Goal: Task Accomplishment & Management: Use online tool/utility

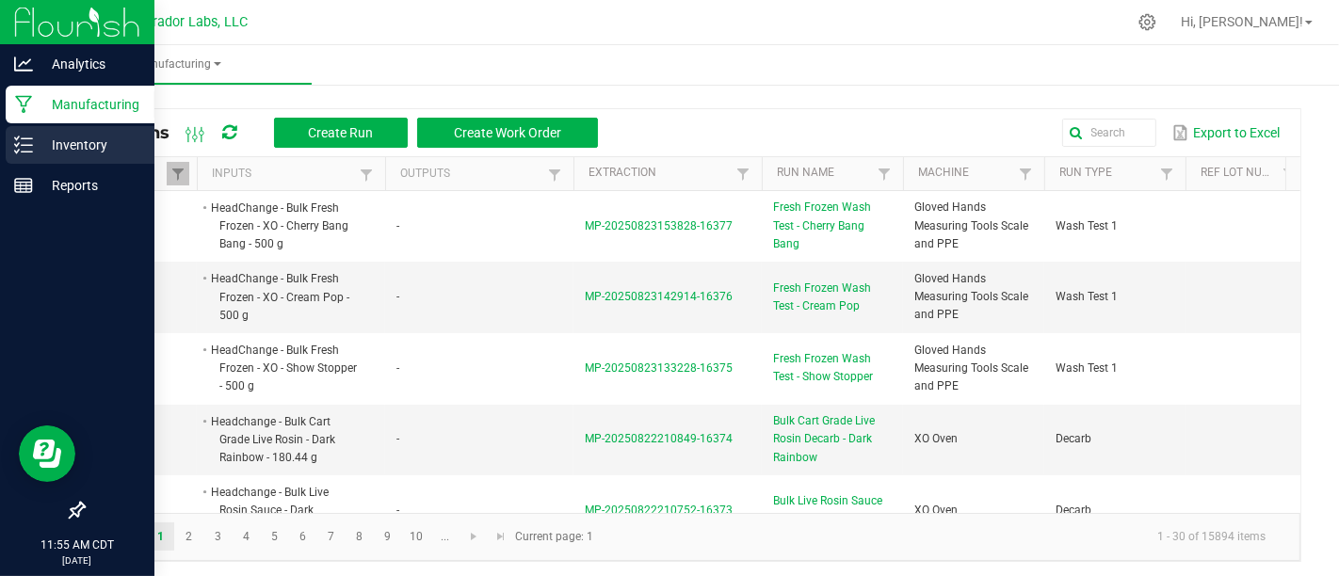
click at [21, 136] on icon at bounding box center [23, 145] width 19 height 19
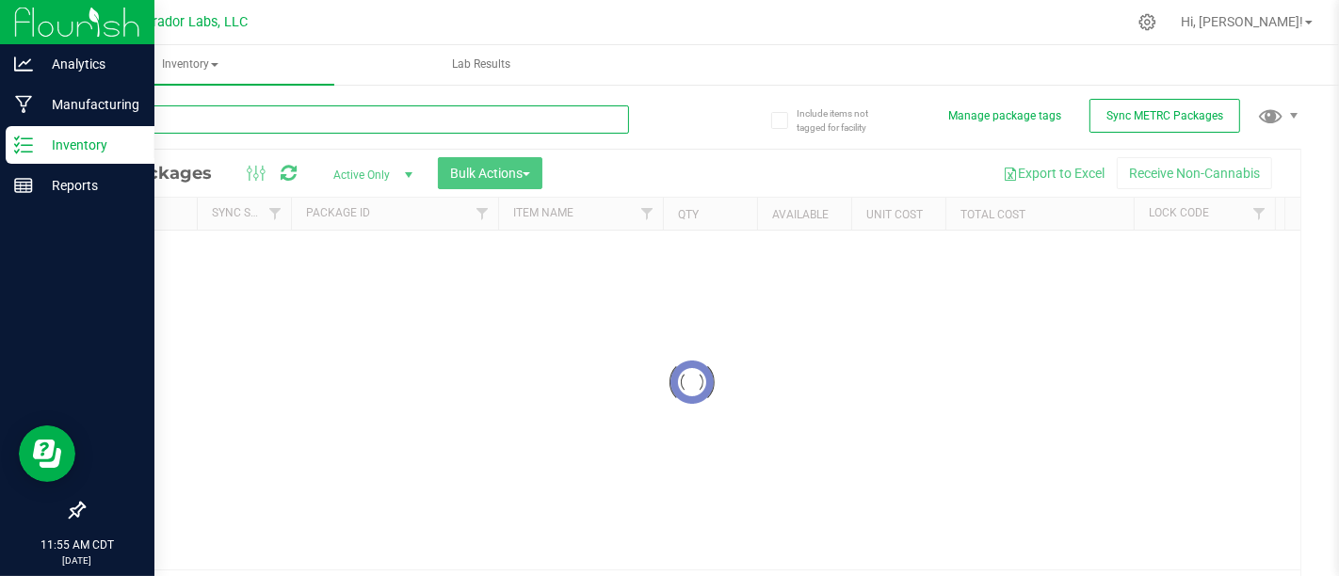
click at [422, 108] on input "text" at bounding box center [356, 119] width 546 height 28
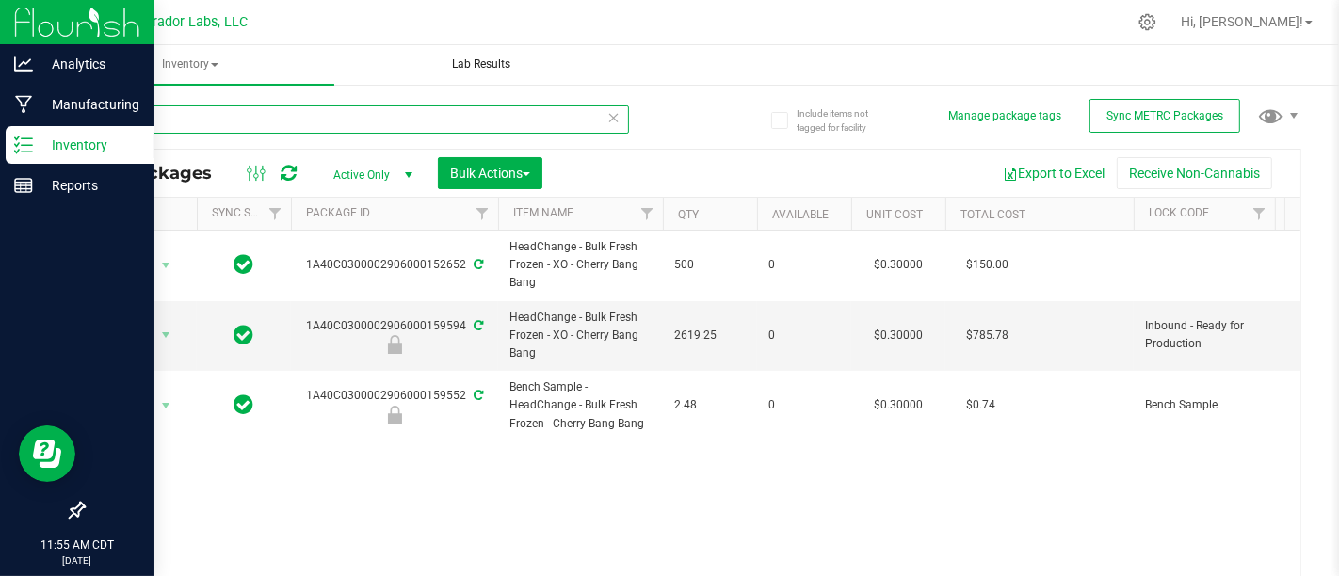
type input "C"
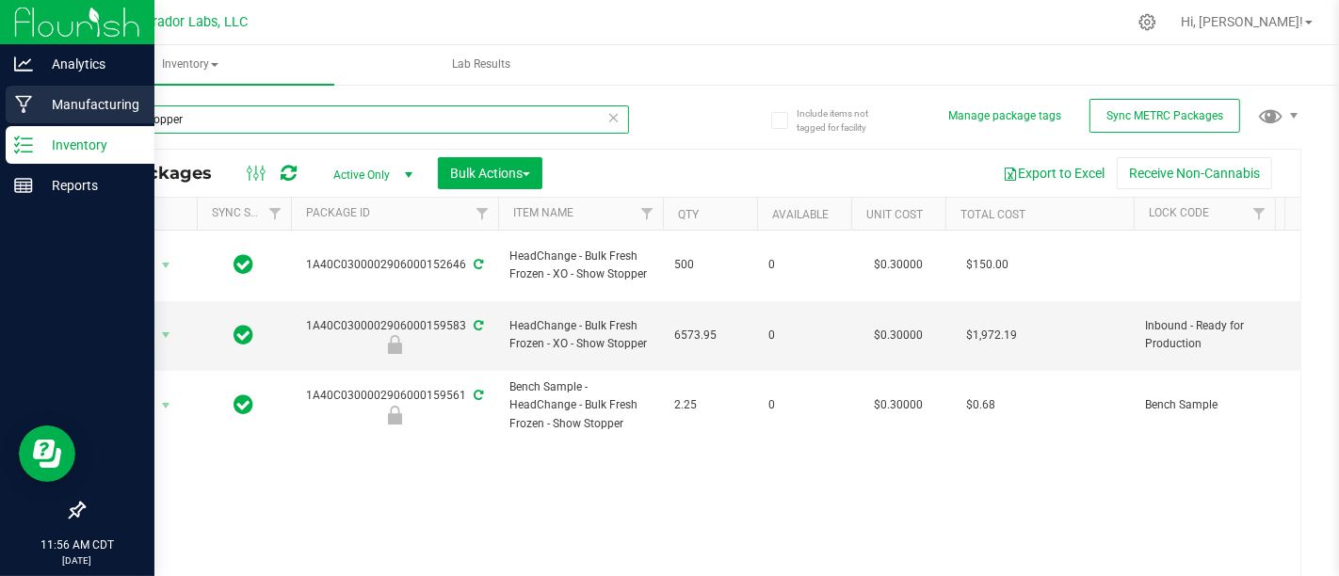
type input "Show Stopper"
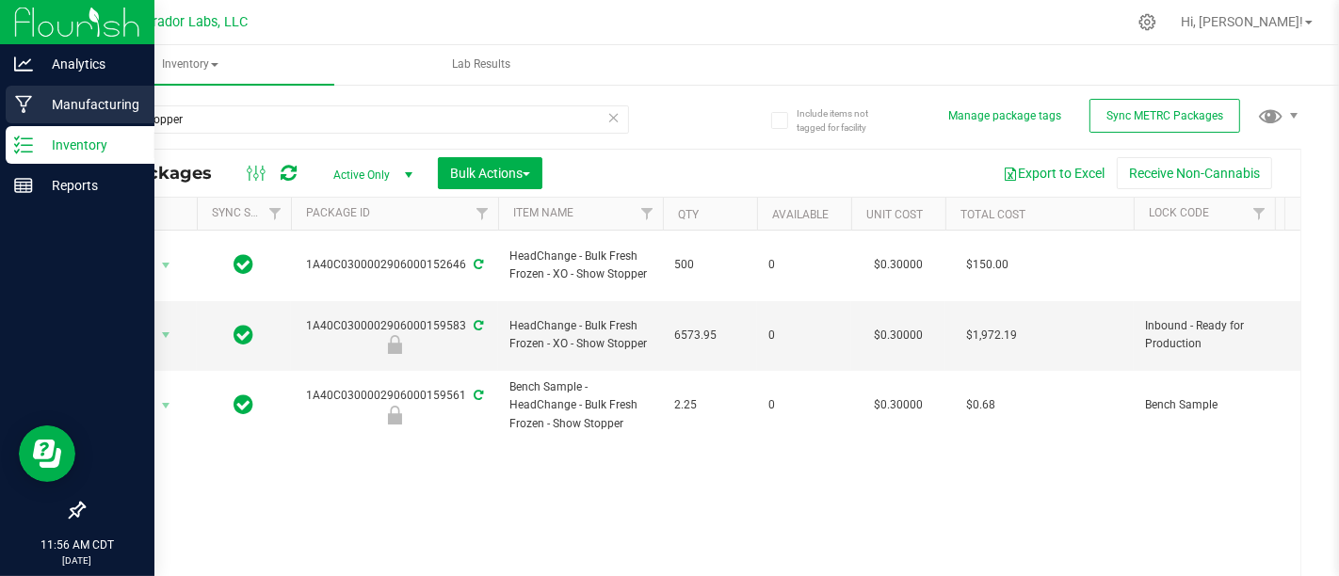
click at [53, 105] on p "Manufacturing" at bounding box center [89, 104] width 113 height 23
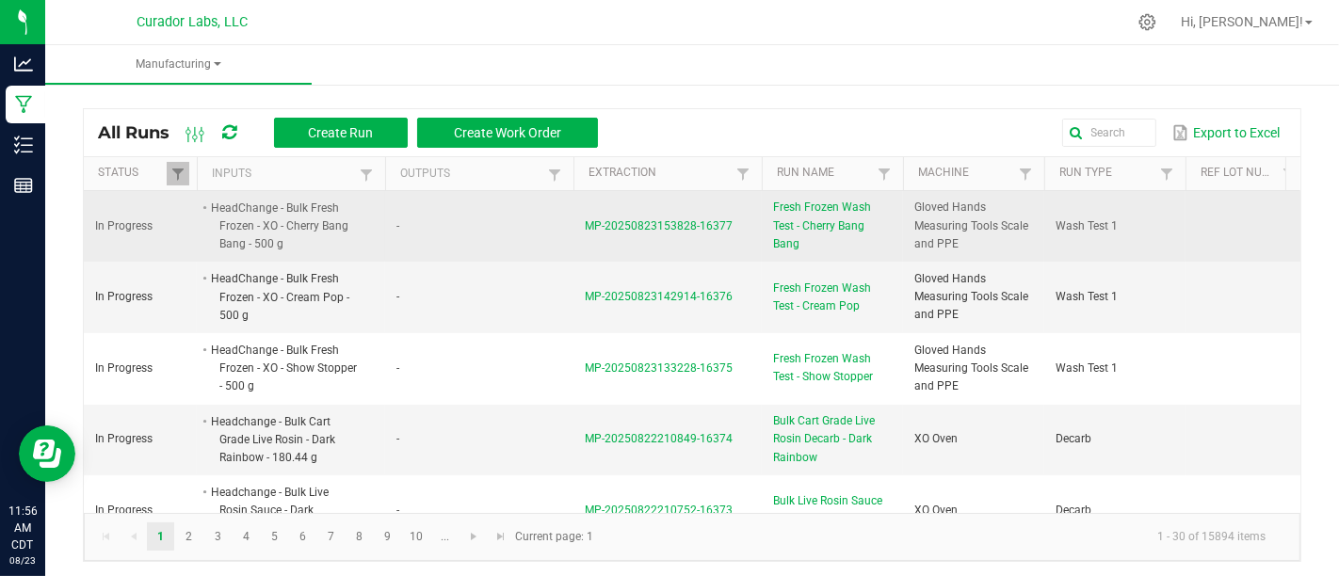
click at [812, 217] on span "Fresh Frozen Wash Test - Cherry Bang Bang" at bounding box center [832, 226] width 119 height 55
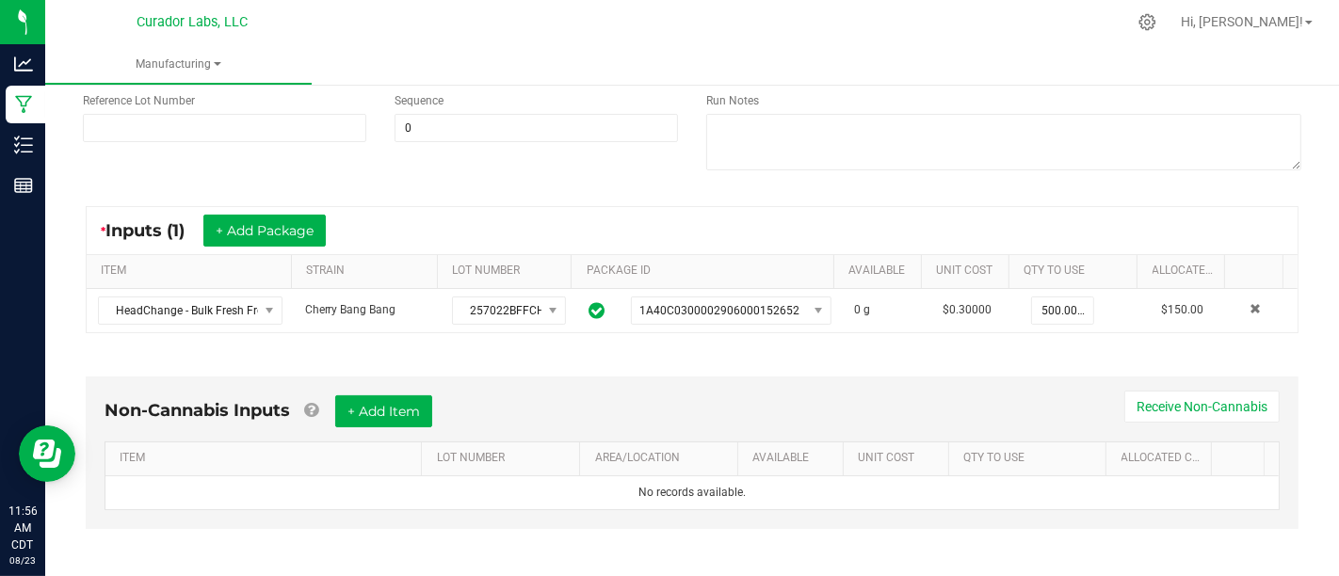
scroll to position [234, 0]
click at [416, 395] on button "+ Add Item" at bounding box center [383, 411] width 97 height 32
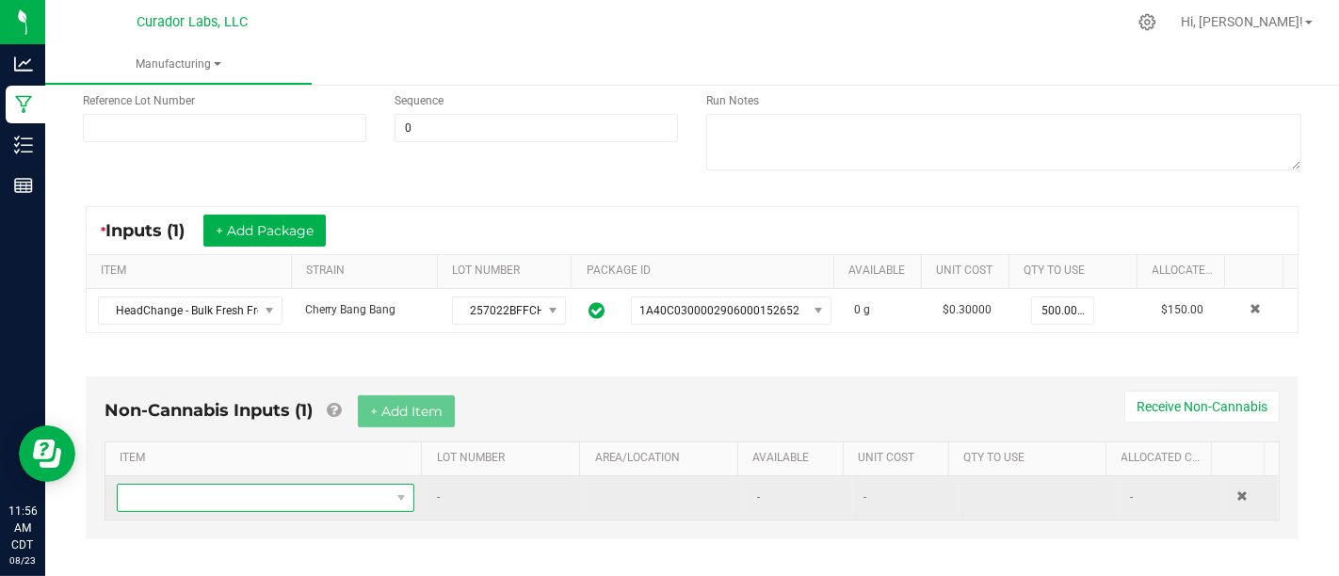
click at [355, 488] on span "NO DATA FOUND" at bounding box center [254, 498] width 272 height 26
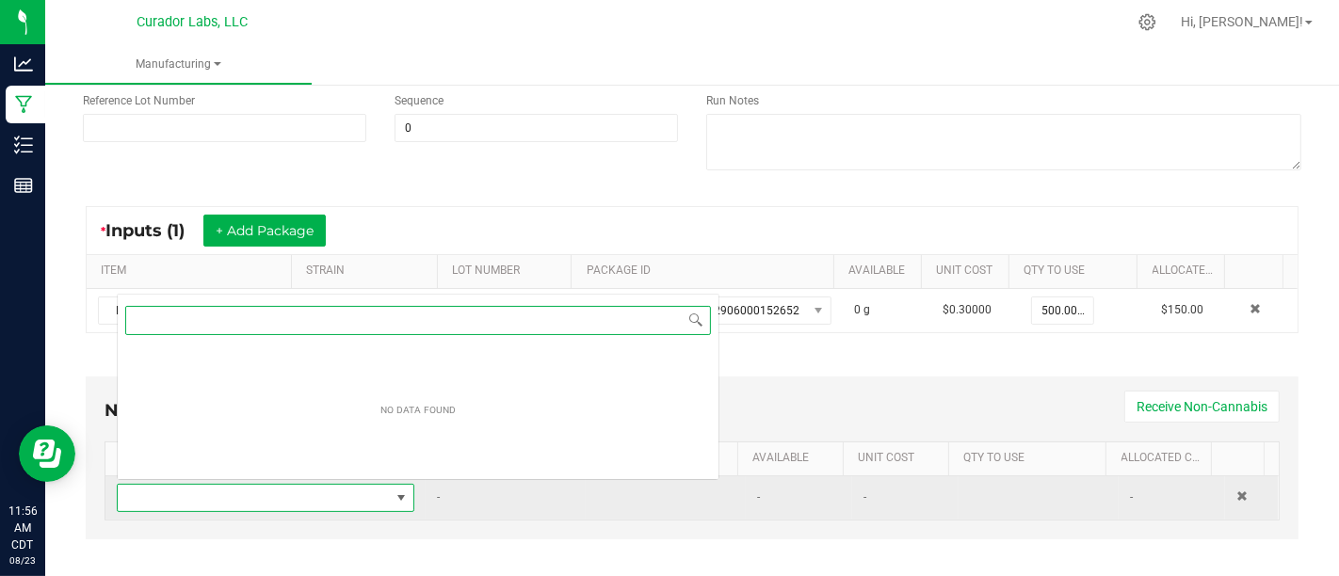
scroll to position [27, 284]
type input "l"
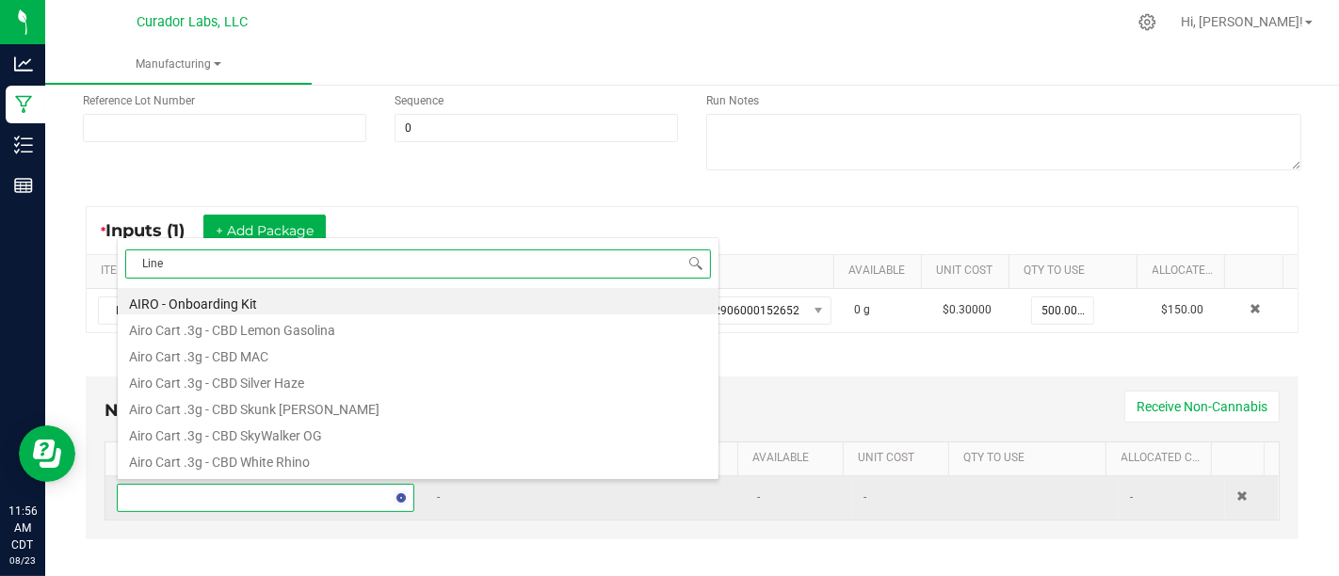
type input "Liner"
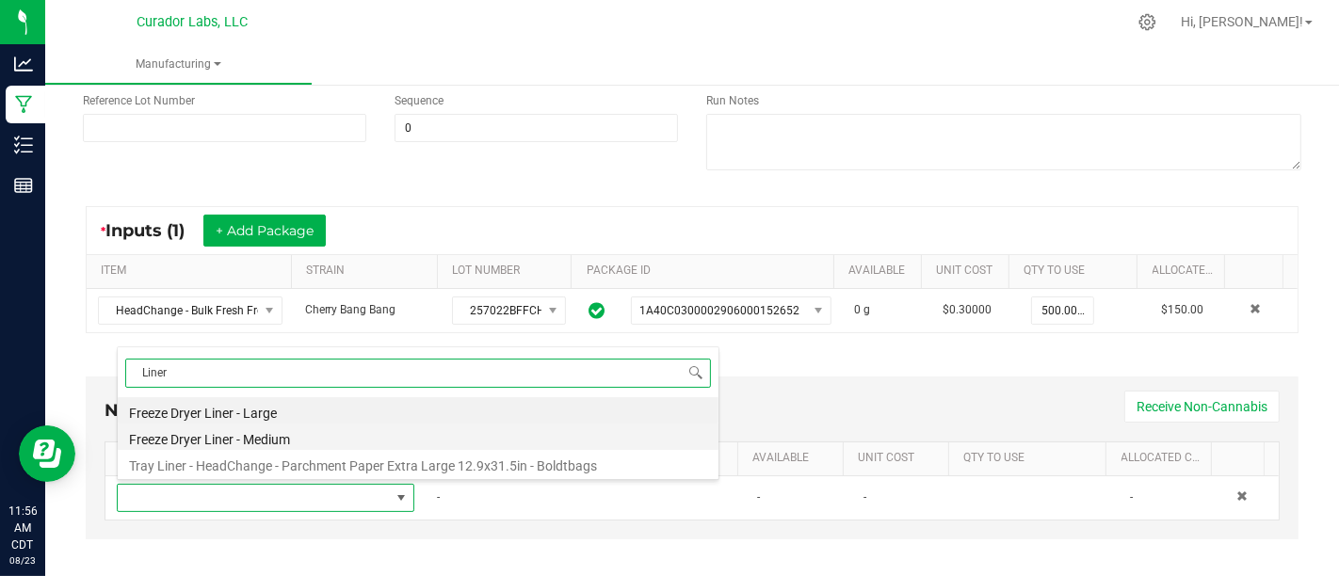
click at [428, 446] on li "Freeze Dryer Liner - Medium" at bounding box center [418, 437] width 601 height 26
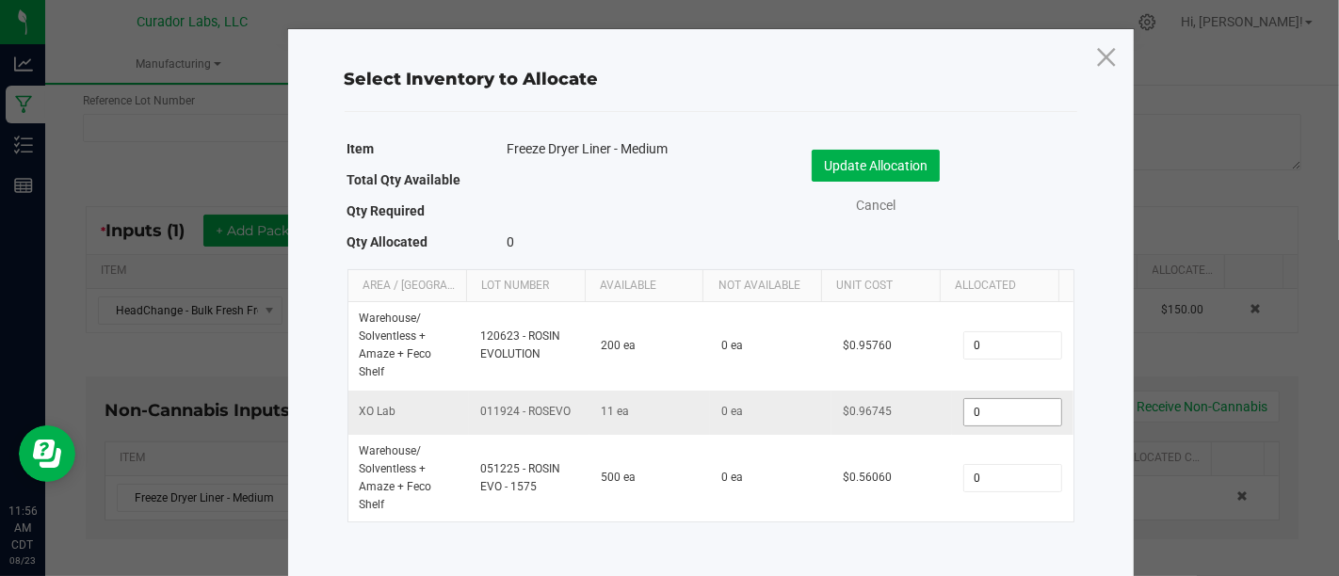
click at [982, 404] on input "0" at bounding box center [1012, 412] width 96 height 26
type input "1"
click at [903, 170] on button "Update Allocation" at bounding box center [876, 166] width 128 height 32
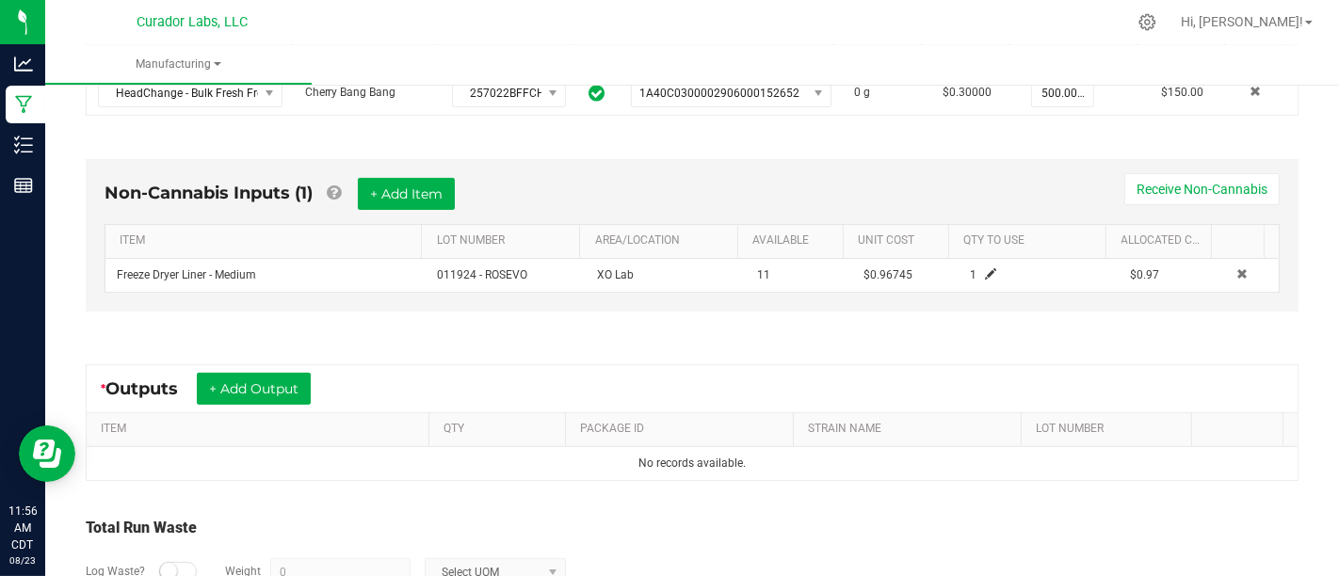
scroll to position [452, 0]
click at [298, 383] on button "+ Add Output" at bounding box center [254, 388] width 114 height 32
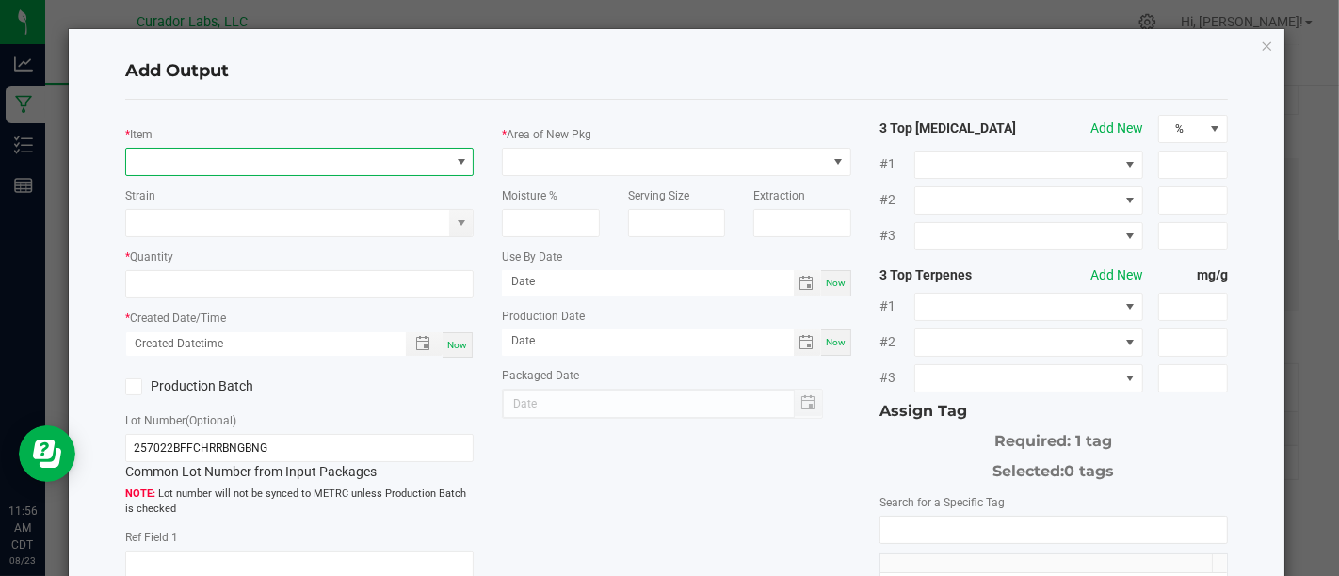
click at [365, 156] on span "NO DATA FOUND" at bounding box center [287, 162] width 323 height 26
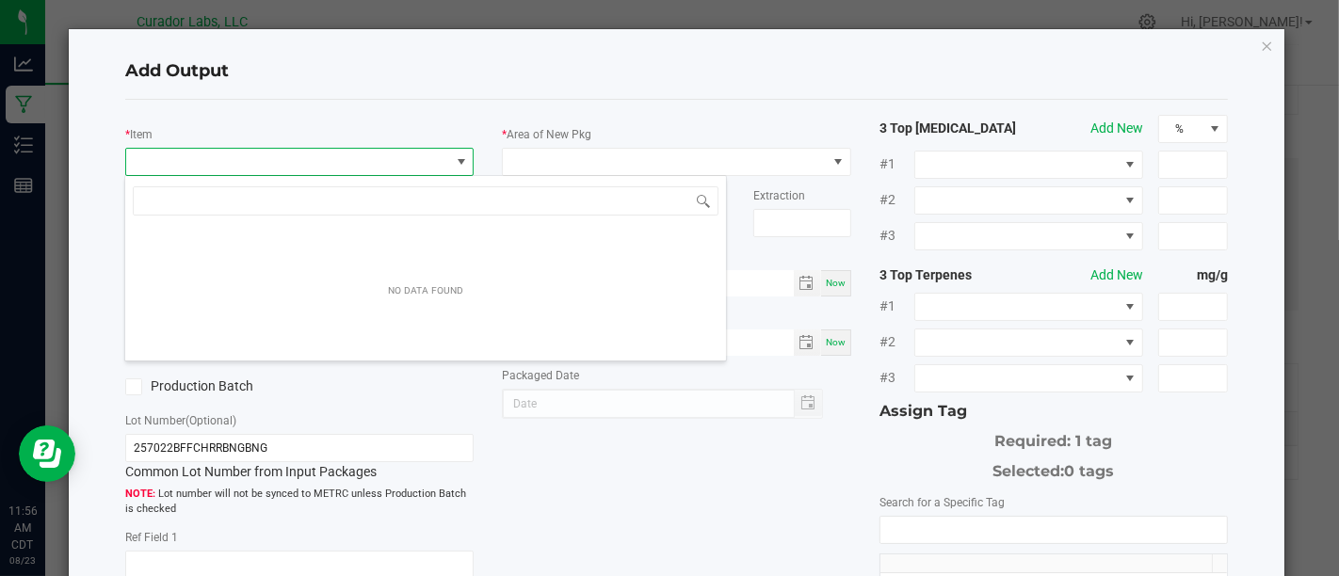
scroll to position [27, 344]
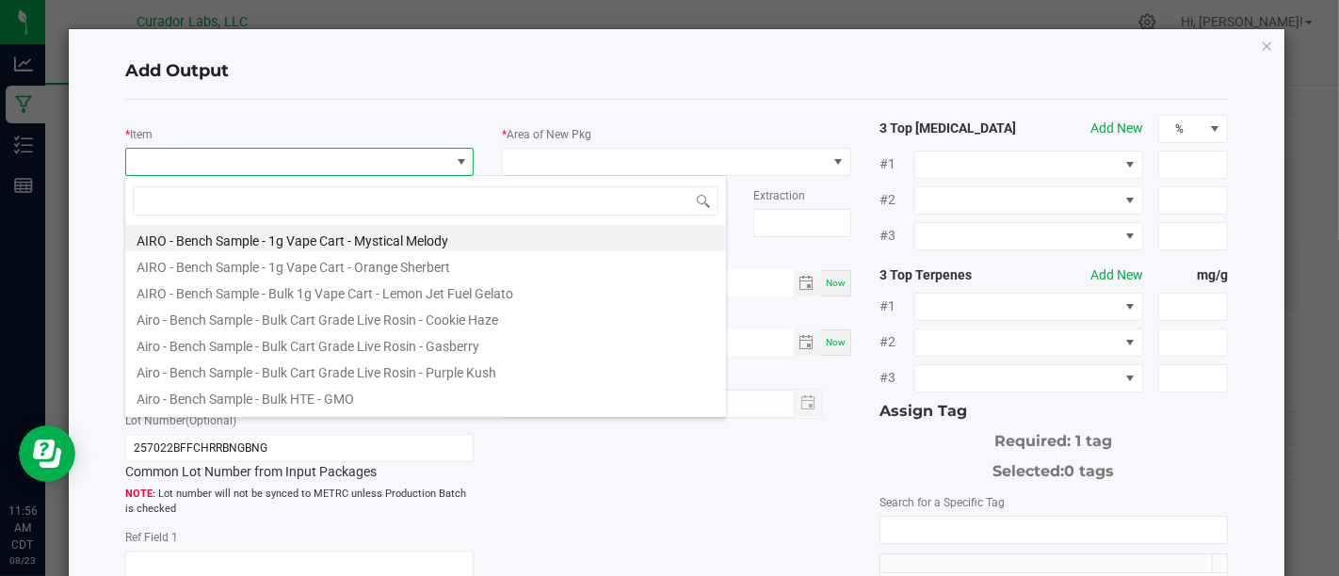
click at [1260, 49] on div "Add Output * Item Strain * Quantity * Created Date/Time Now Production Batch Lo…" at bounding box center [677, 449] width 1216 height 841
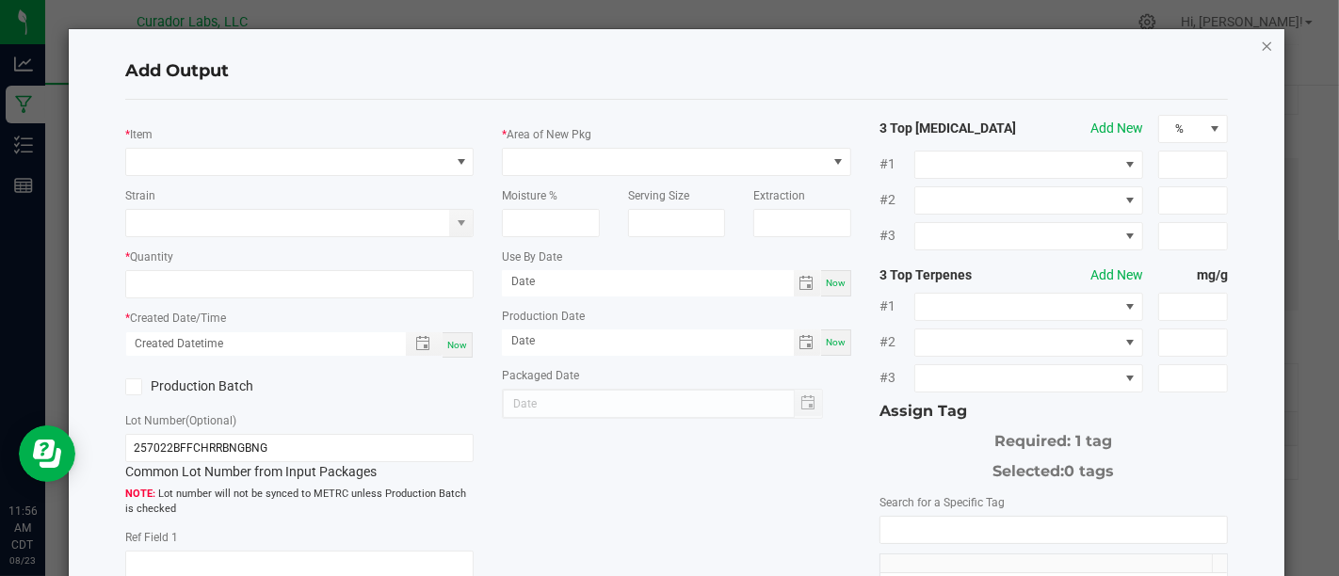
click at [1261, 44] on icon "button" at bounding box center [1267, 45] width 13 height 23
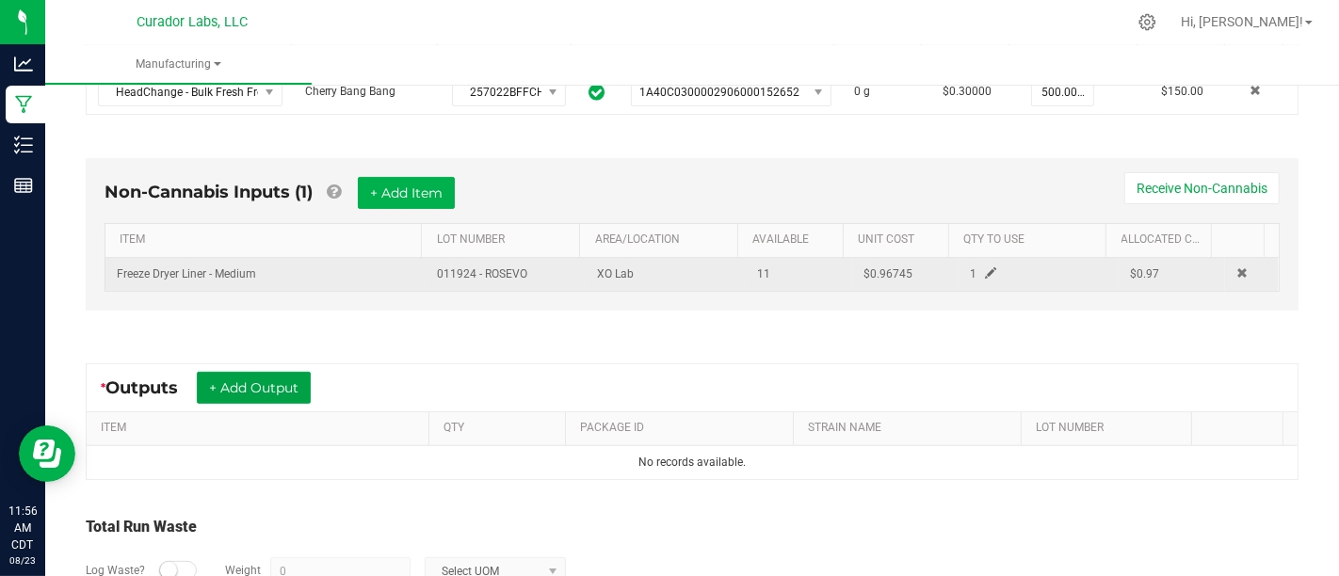
scroll to position [565, 0]
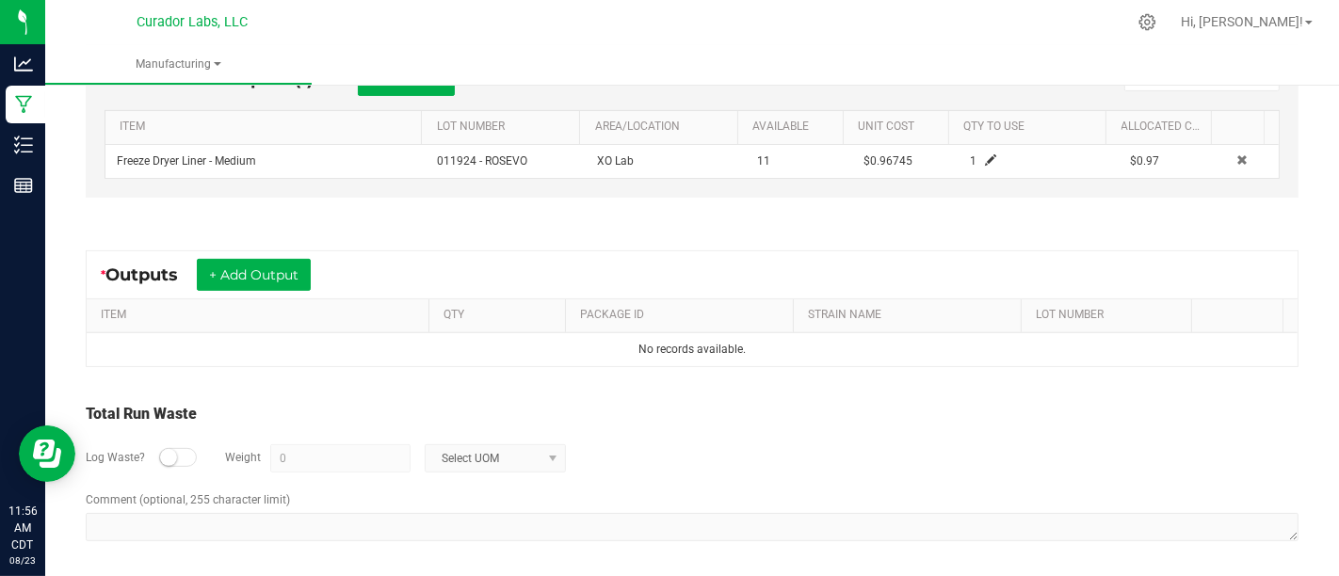
click at [174, 448] on div at bounding box center [178, 457] width 38 height 19
click at [299, 463] on input "0" at bounding box center [340, 458] width 138 height 26
click at [508, 452] on span "Select UOM" at bounding box center [484, 458] width 116 height 26
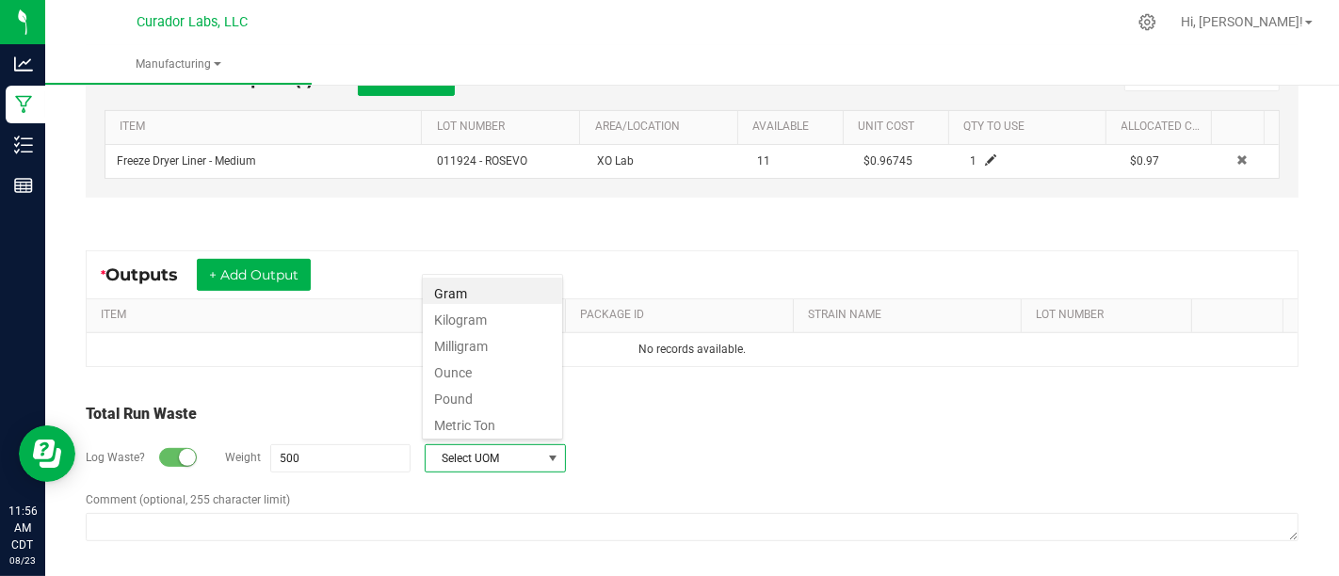
scroll to position [27, 141]
click at [495, 290] on li "Gram" at bounding box center [492, 291] width 139 height 26
type input "500 g"
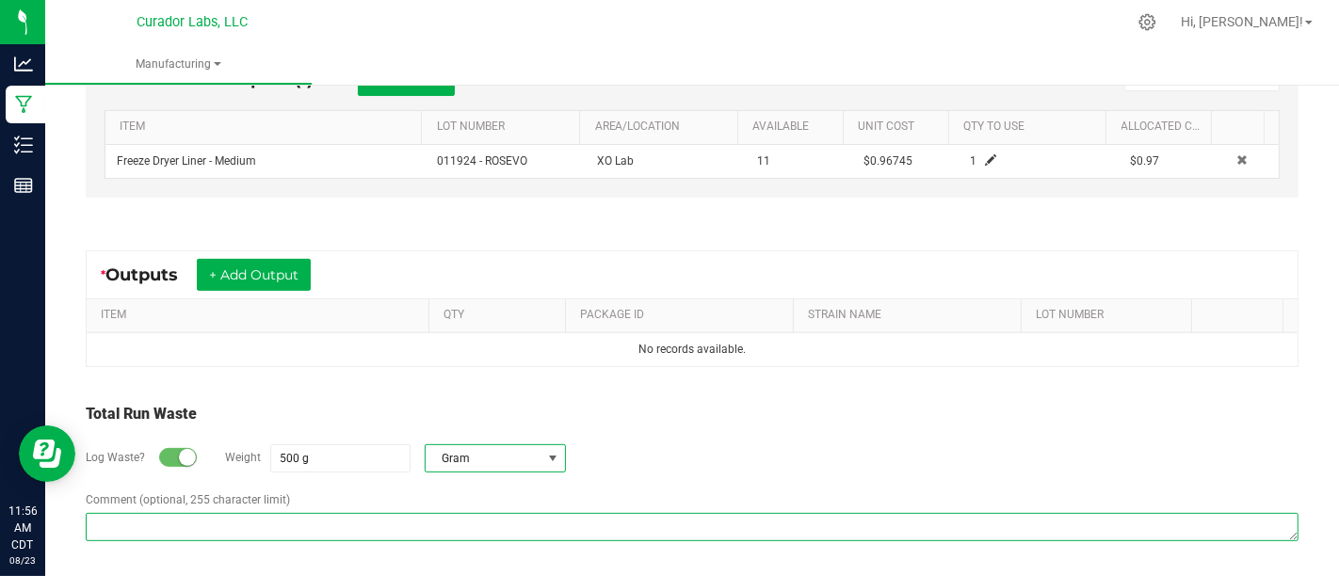
click at [522, 521] on textarea "Comment (optional, 255 character limit)" at bounding box center [692, 527] width 1213 height 28
paste textarea "Material was washed in water, discarded and mixed with mulch."
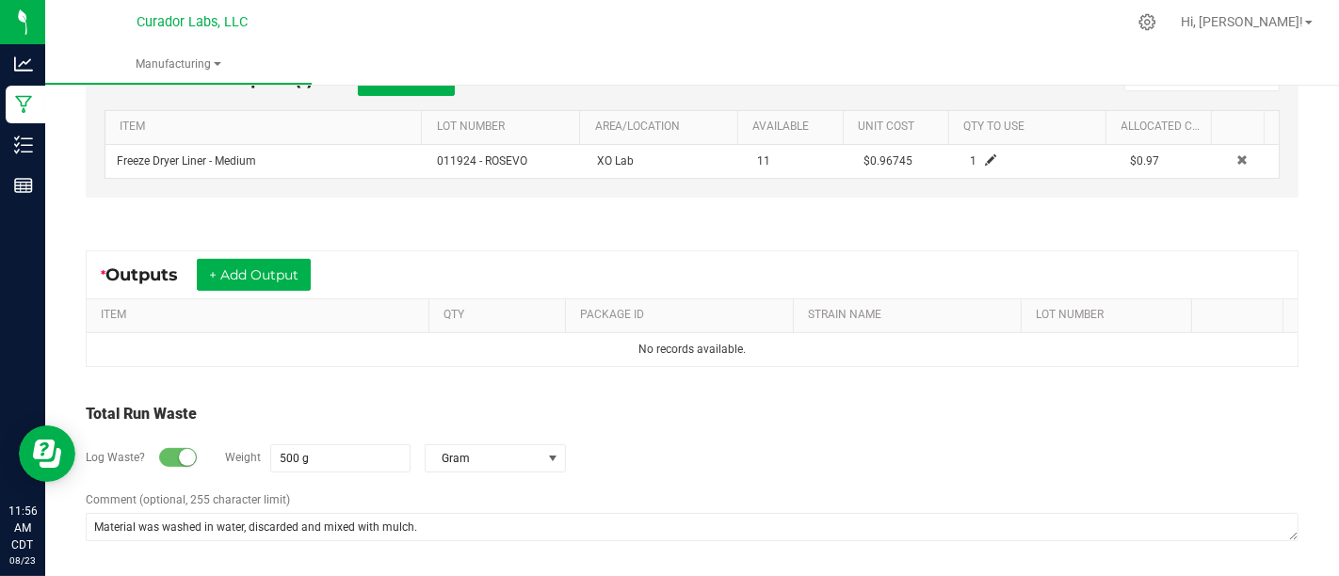
click at [998, 405] on div "Total Run Waste" at bounding box center [692, 414] width 1213 height 23
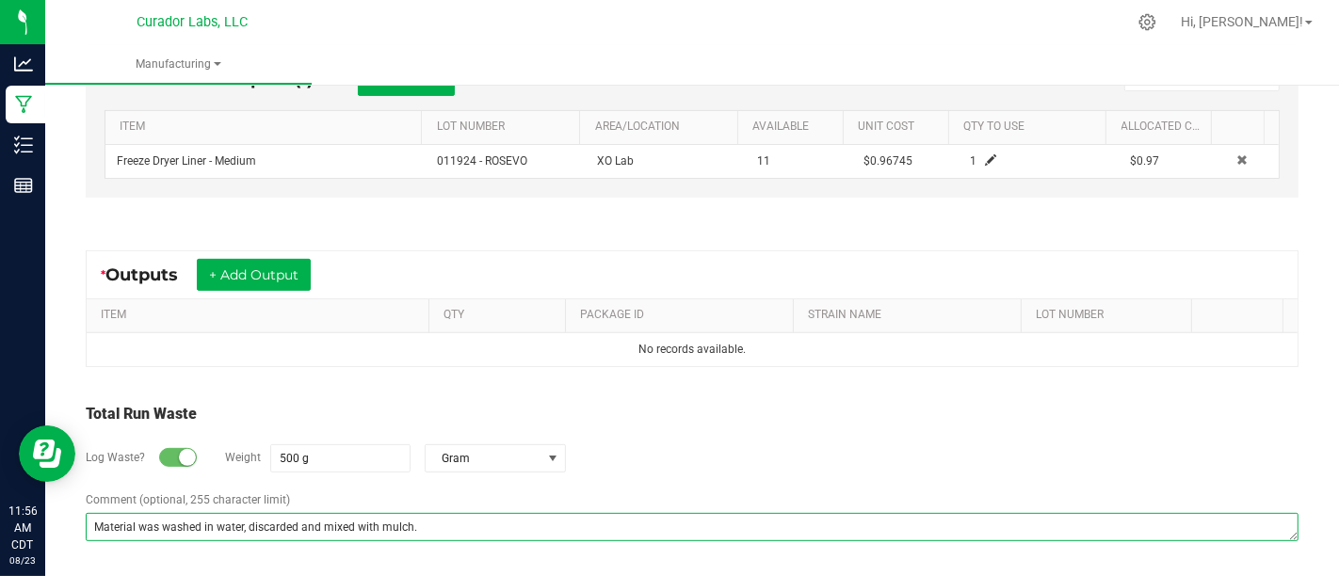
click at [475, 522] on textarea "Material was washed in water, discarded and mixed with mulch." at bounding box center [692, 527] width 1213 height 28
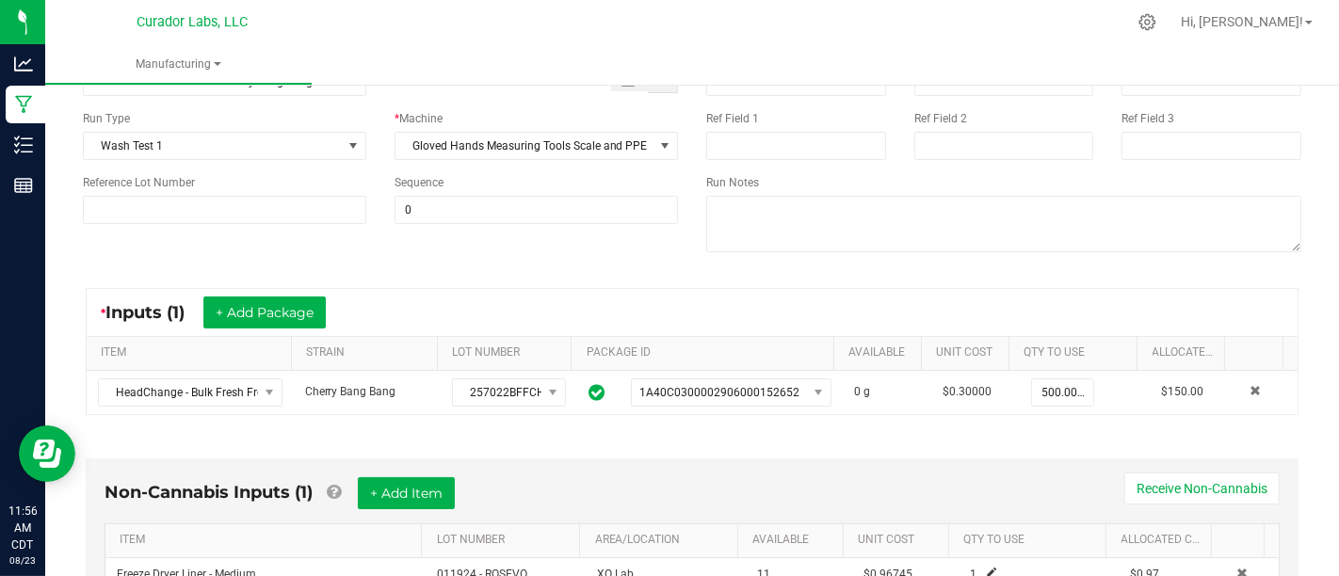
scroll to position [0, 0]
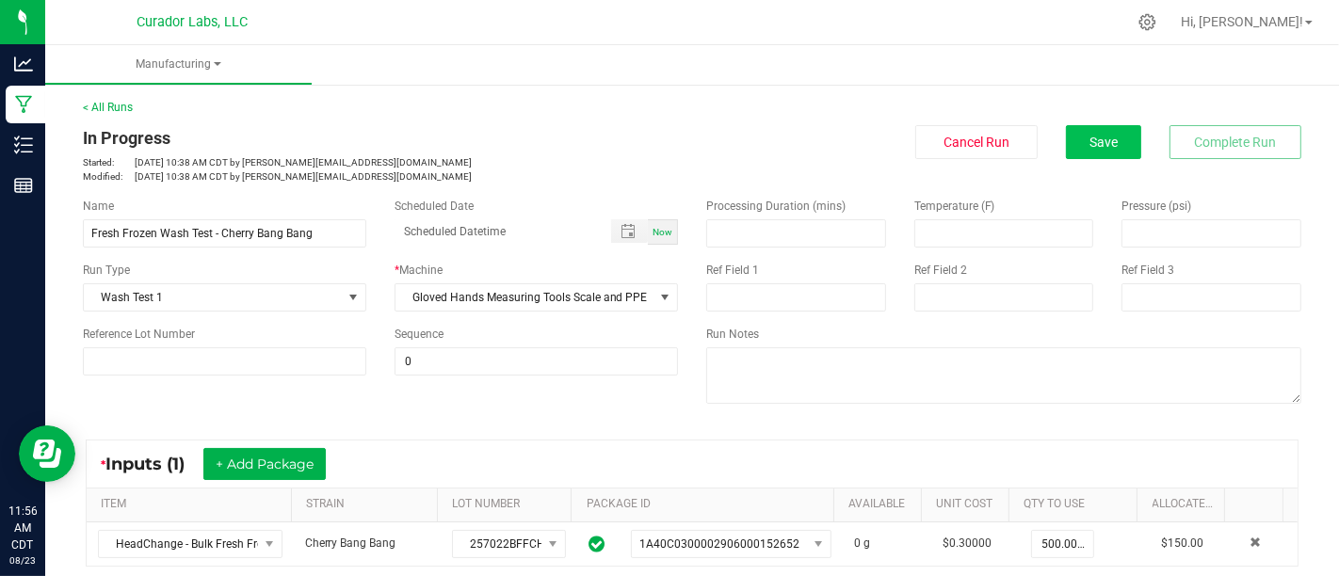
type textarea "Material was washed in water, discarded and mixed with mulch."
click at [1101, 126] on button "Save" at bounding box center [1103, 142] width 75 height 34
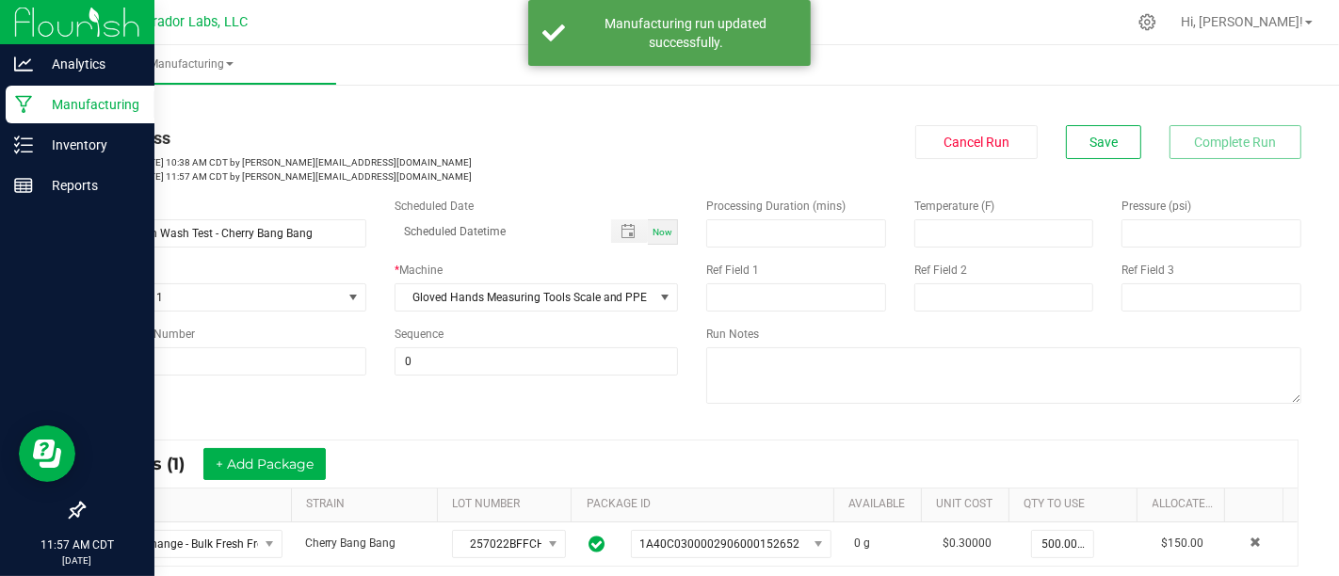
click at [19, 107] on icon at bounding box center [24, 104] width 18 height 19
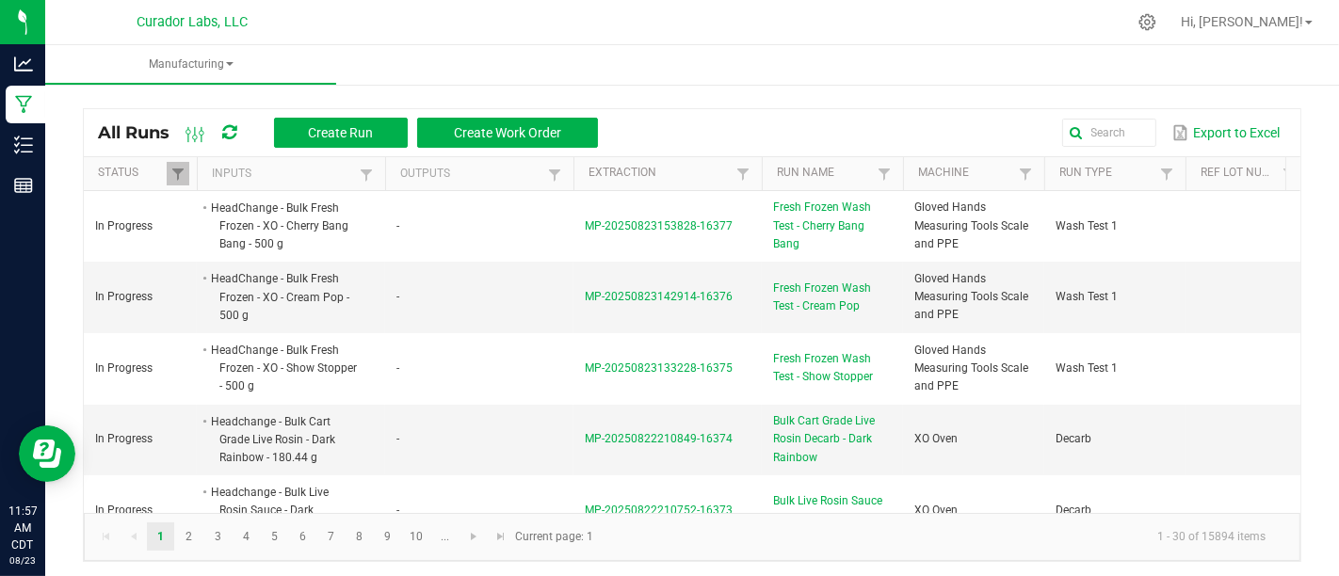
drag, startPoint x: 810, startPoint y: 283, endPoint x: 797, endPoint y: 287, distance: 13.7
click at [797, 287] on span "Fresh Frozen Wash Test - Cream Pop" at bounding box center [832, 298] width 119 height 36
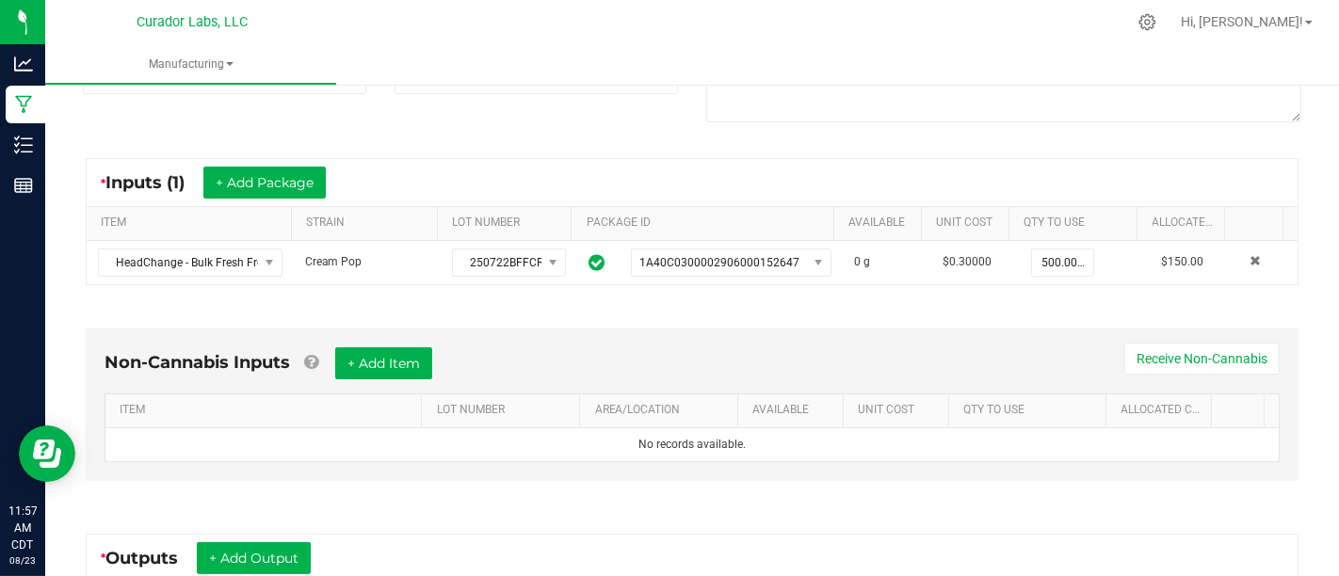
scroll to position [312, 0]
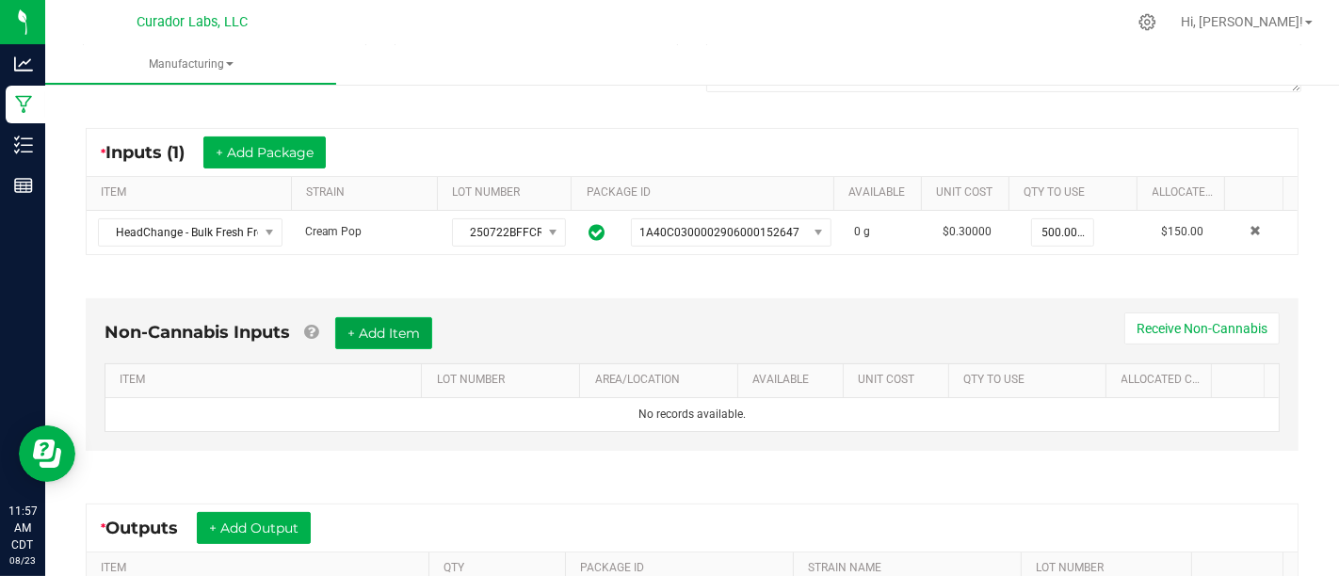
click at [381, 321] on button "+ Add Item" at bounding box center [383, 333] width 97 height 32
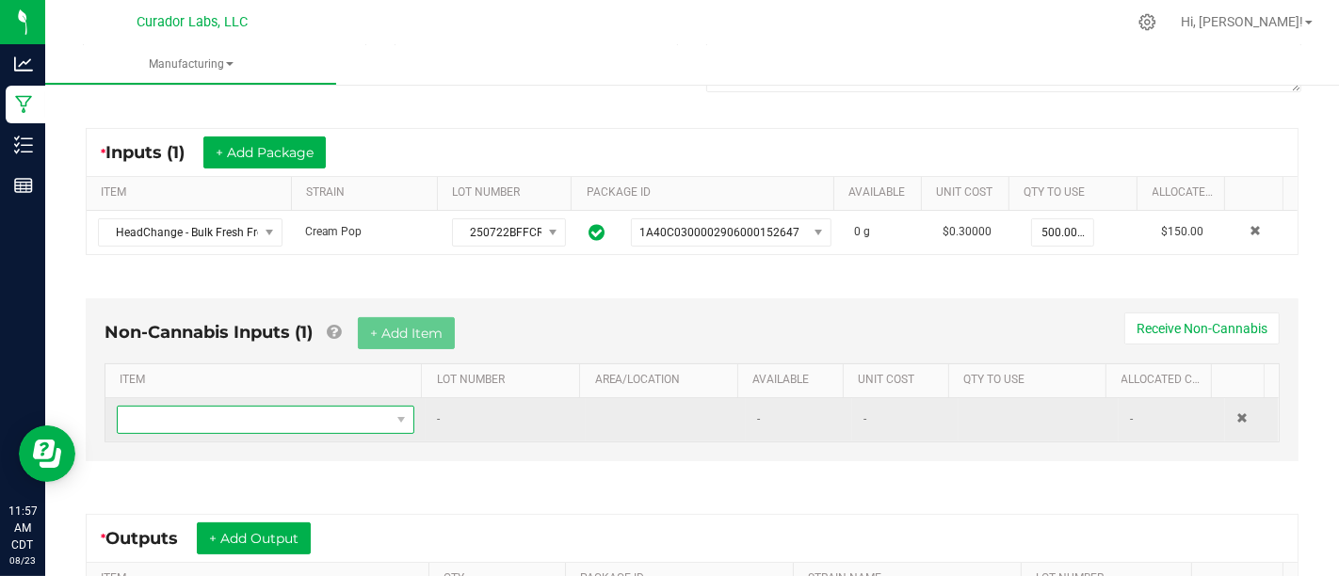
click at [352, 407] on span "NO DATA FOUND" at bounding box center [254, 420] width 272 height 26
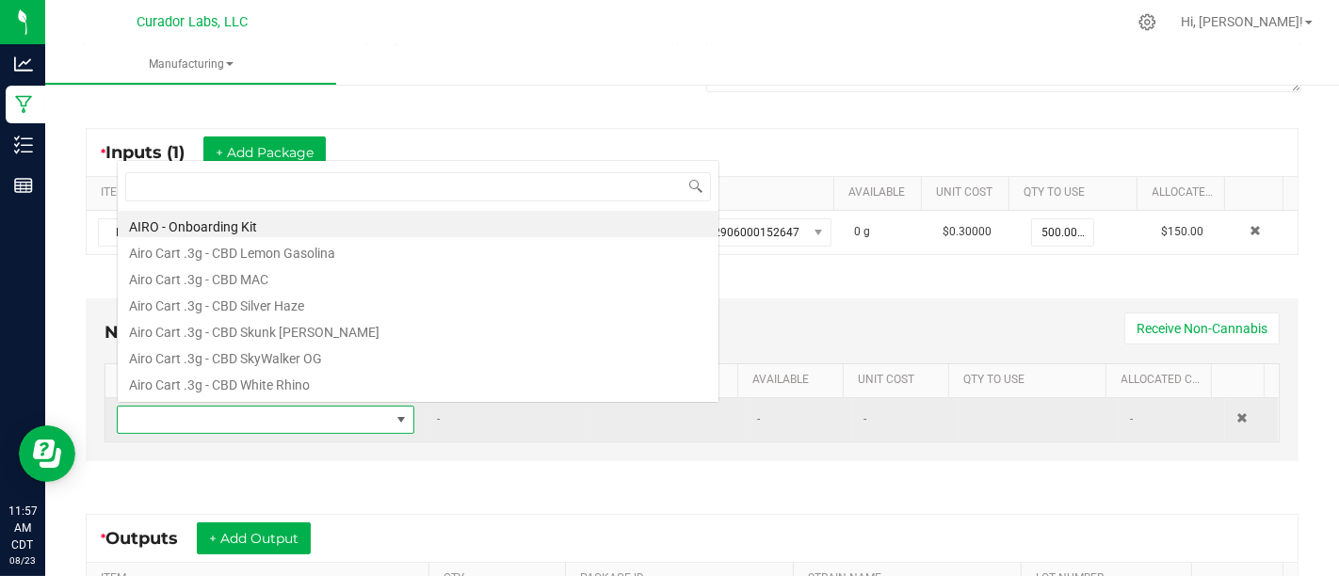
scroll to position [27, 284]
type input "Liner"
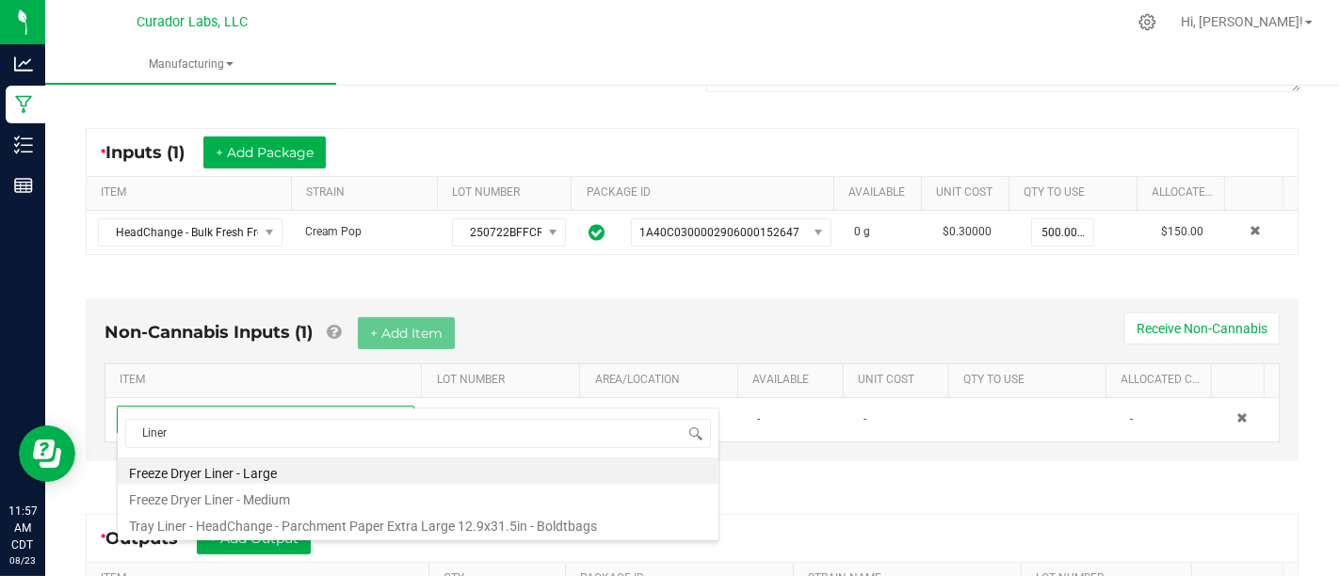
scroll to position [339, 0]
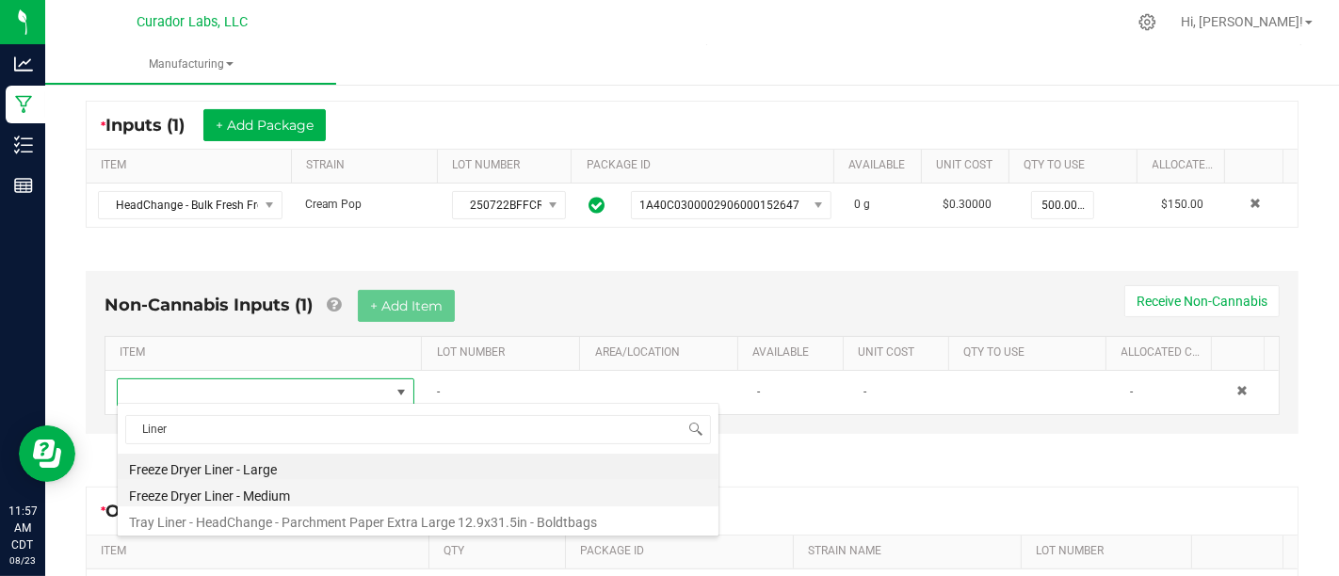
click at [474, 480] on li "Freeze Dryer Liner - Medium" at bounding box center [418, 493] width 601 height 26
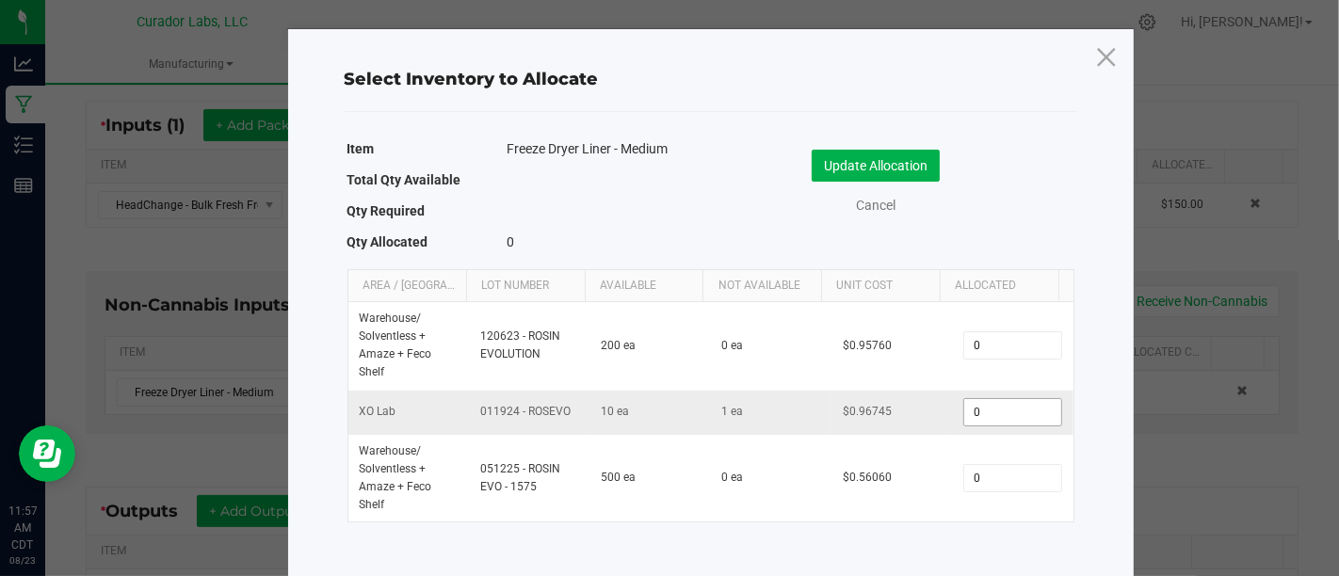
click at [976, 403] on input "0" at bounding box center [1012, 412] width 96 height 26
type input "1"
click at [904, 176] on button "Update Allocation" at bounding box center [876, 166] width 128 height 32
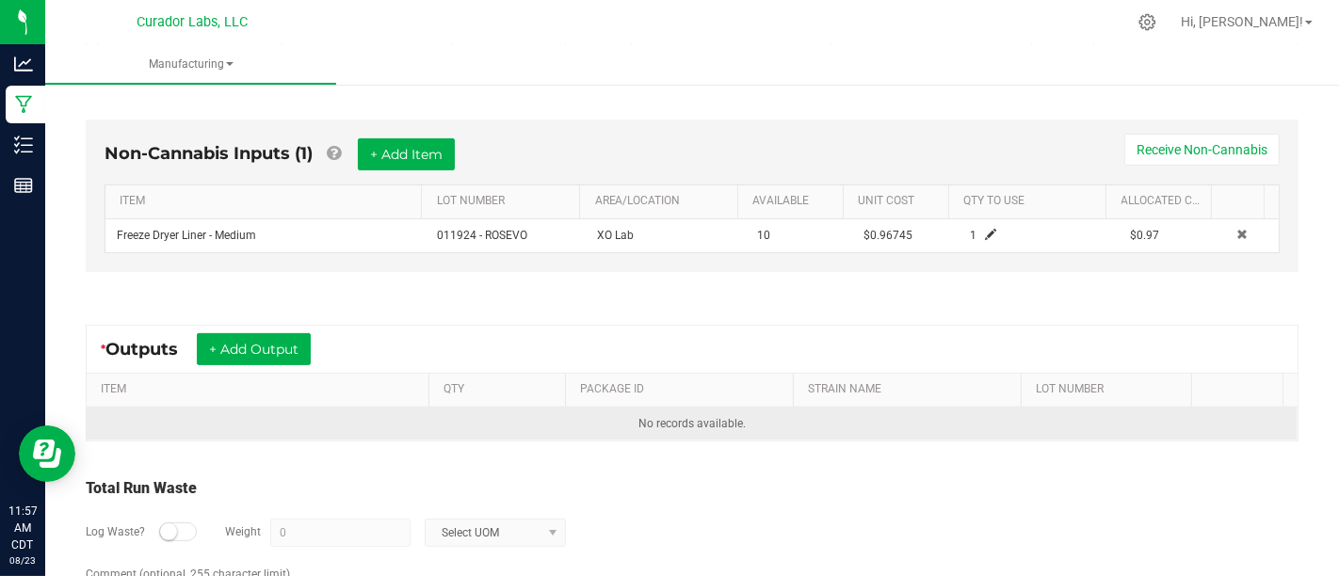
scroll to position [492, 0]
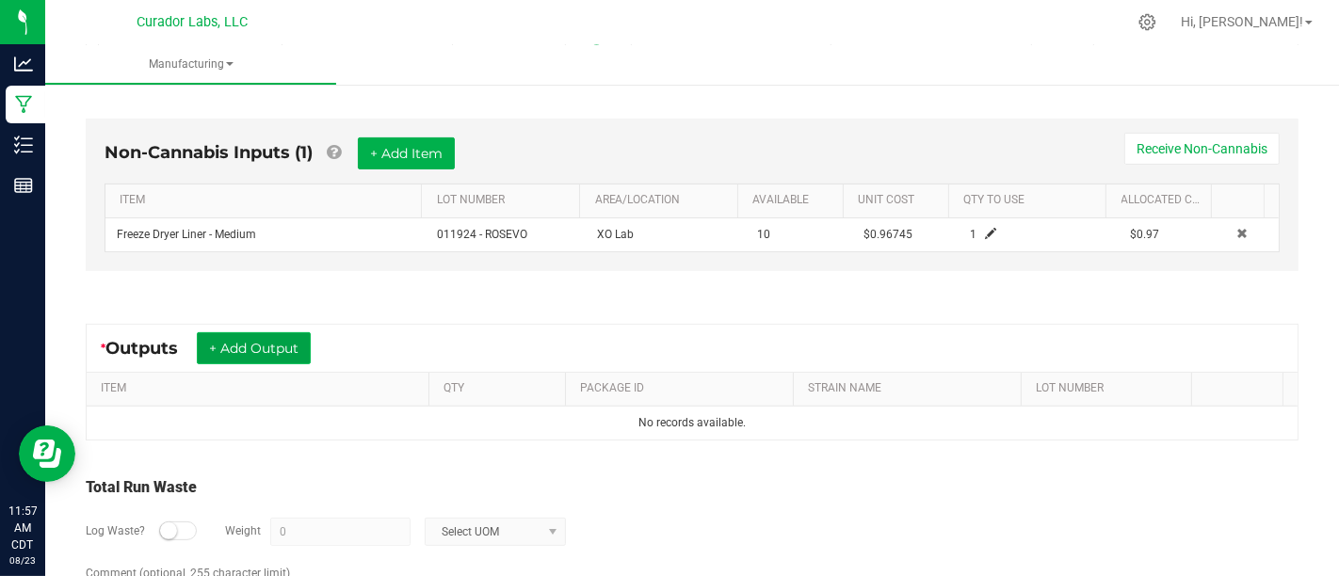
click at [290, 349] on button "+ Add Output" at bounding box center [254, 348] width 114 height 32
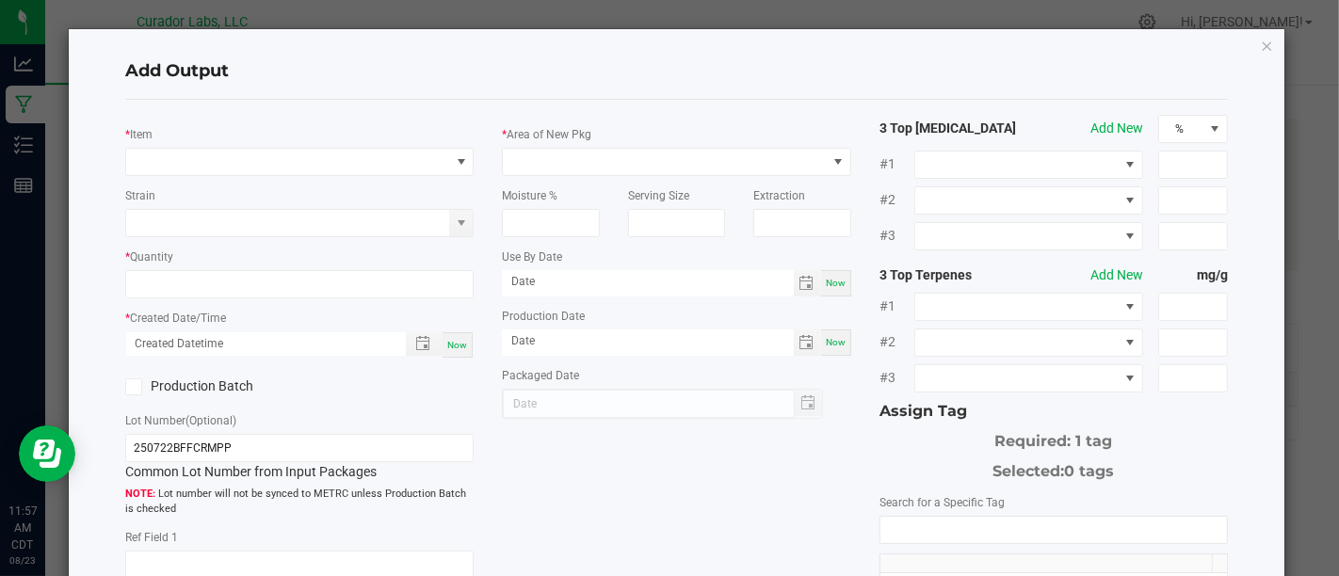
click at [395, 180] on div "* Item Strain * Quantity * Created Date/Time Now Production Batch Lot Number (O…" at bounding box center [299, 415] width 377 height 600
click at [431, 155] on span "NO DATA FOUND" at bounding box center [287, 162] width 323 height 26
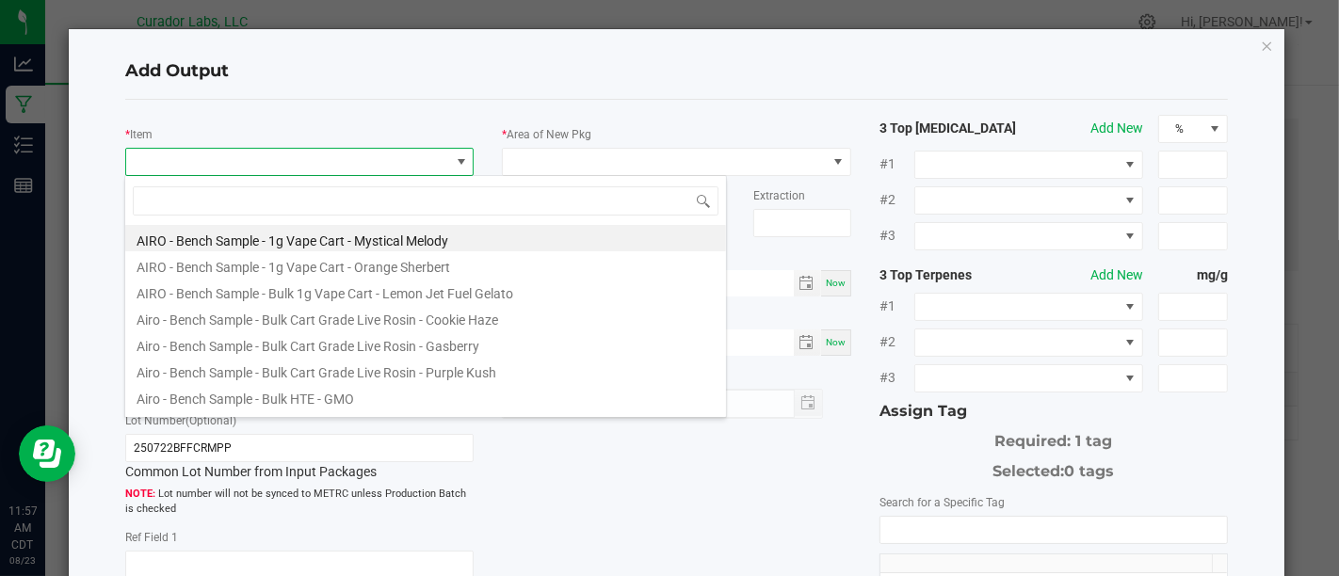
scroll to position [27, 344]
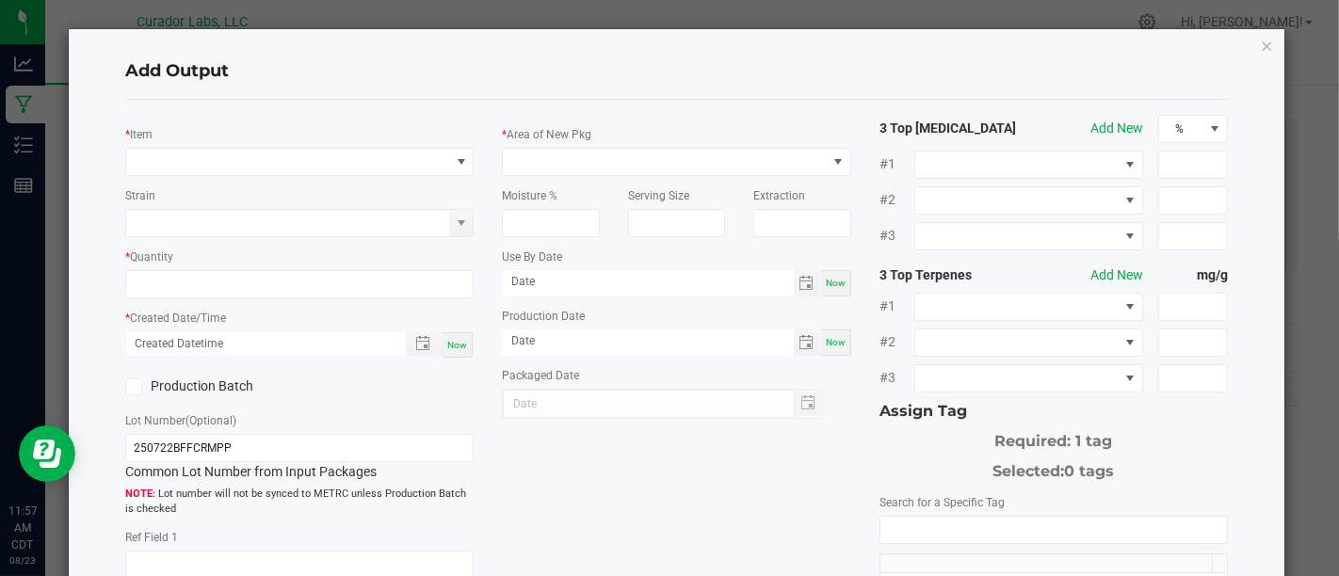
click at [1259, 41] on div "Add Output * Item Strain * Quantity * Created Date/Time Now Production Batch Lo…" at bounding box center [677, 449] width 1216 height 841
click at [1261, 44] on icon "button" at bounding box center [1267, 45] width 13 height 23
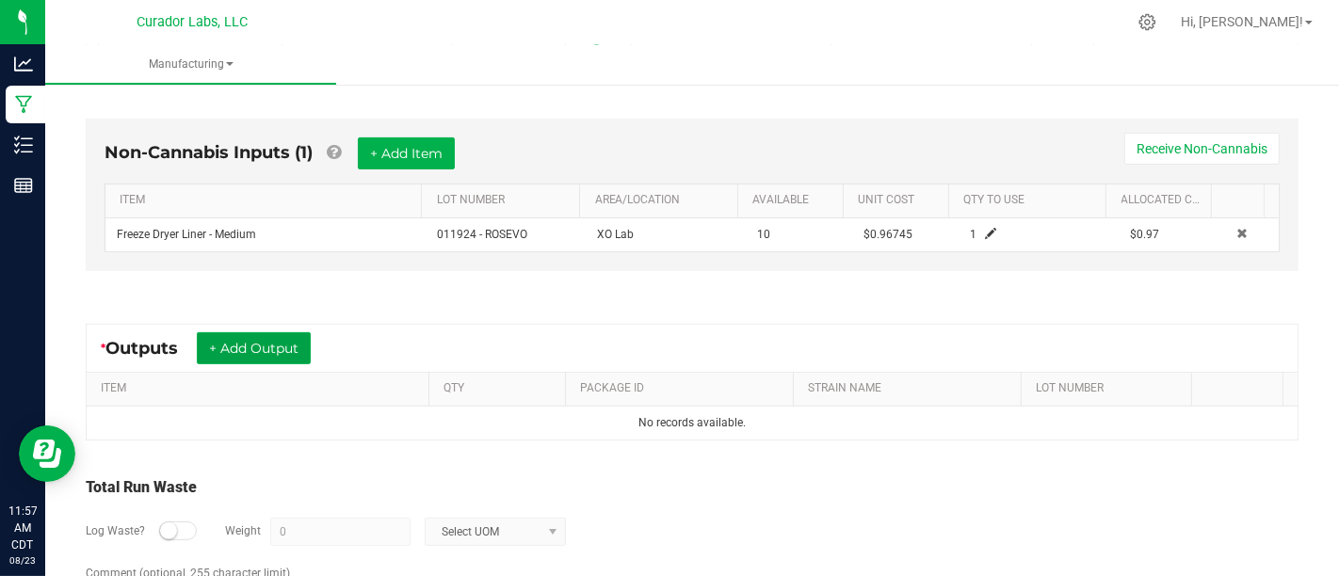
scroll to position [565, 0]
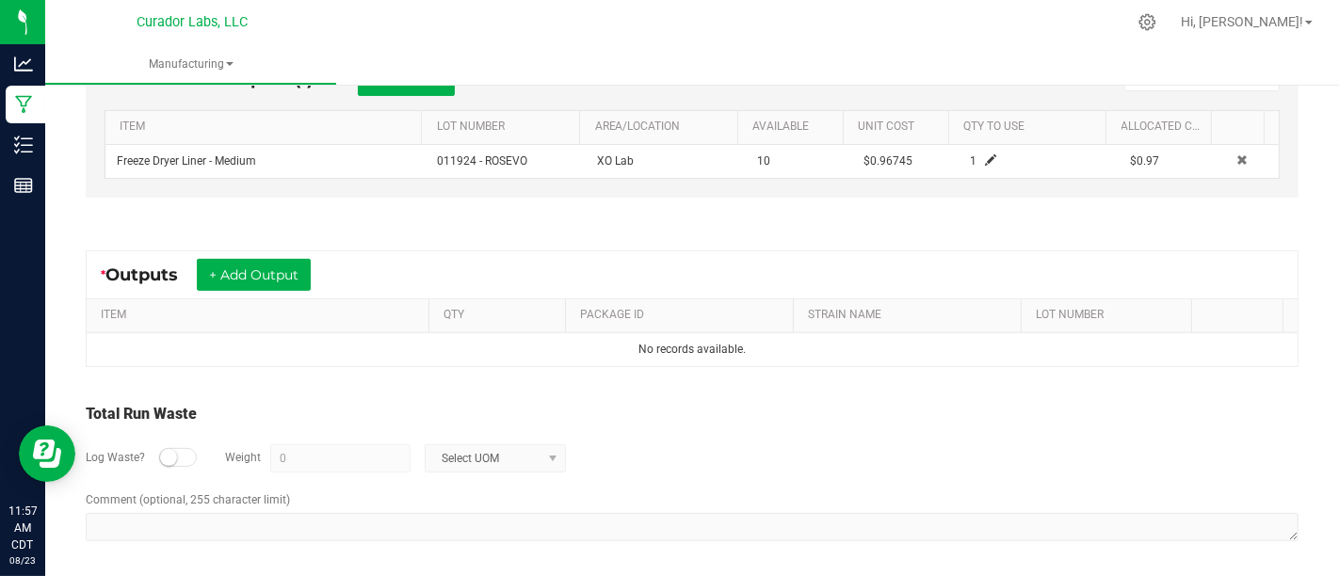
click at [179, 451] on div at bounding box center [178, 457] width 38 height 19
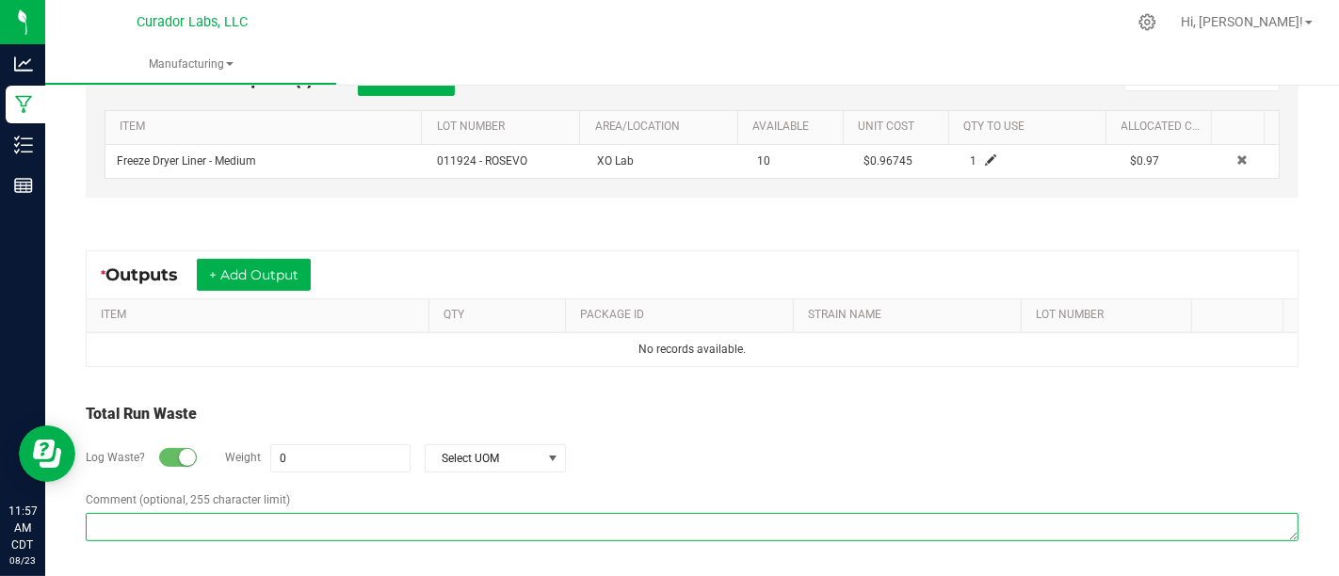
click at [288, 521] on textarea "Comment (optional, 255 character limit)" at bounding box center [692, 527] width 1213 height 28
paste textarea "Material was washed in water, discarded and mixed with mulch."
type textarea "Material was washed in water, discarded and mixed with mulch."
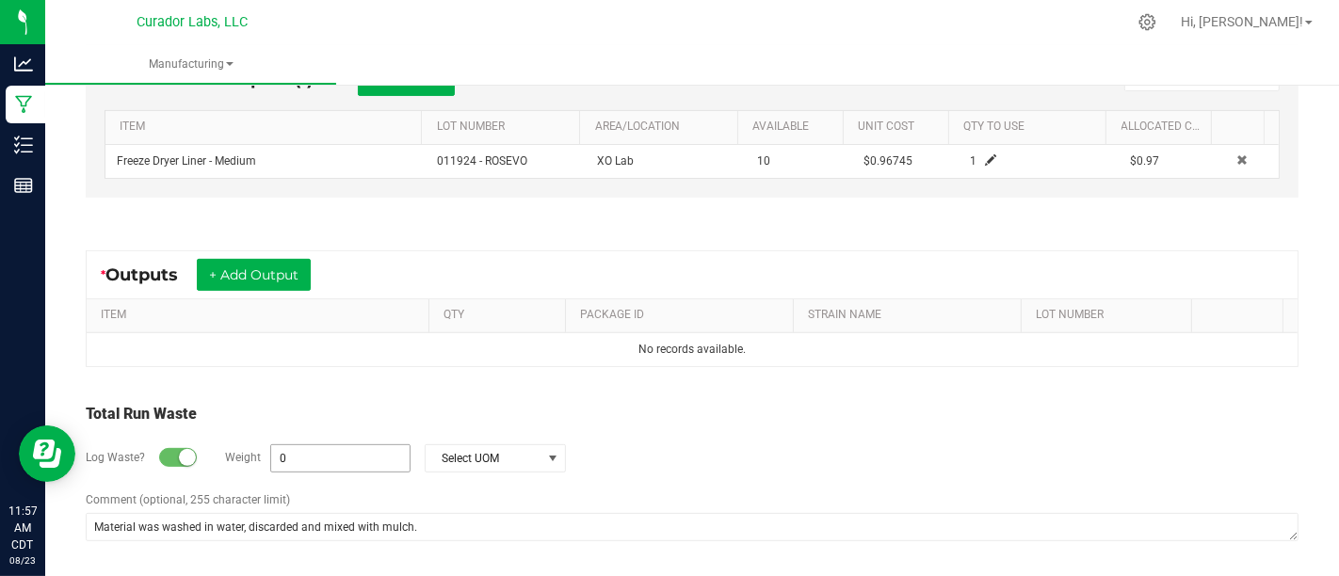
click at [379, 456] on input "0" at bounding box center [340, 458] width 138 height 26
click at [467, 461] on span "Select UOM" at bounding box center [484, 458] width 116 height 26
click at [486, 292] on li "Gram" at bounding box center [492, 291] width 139 height 26
type input "500 g"
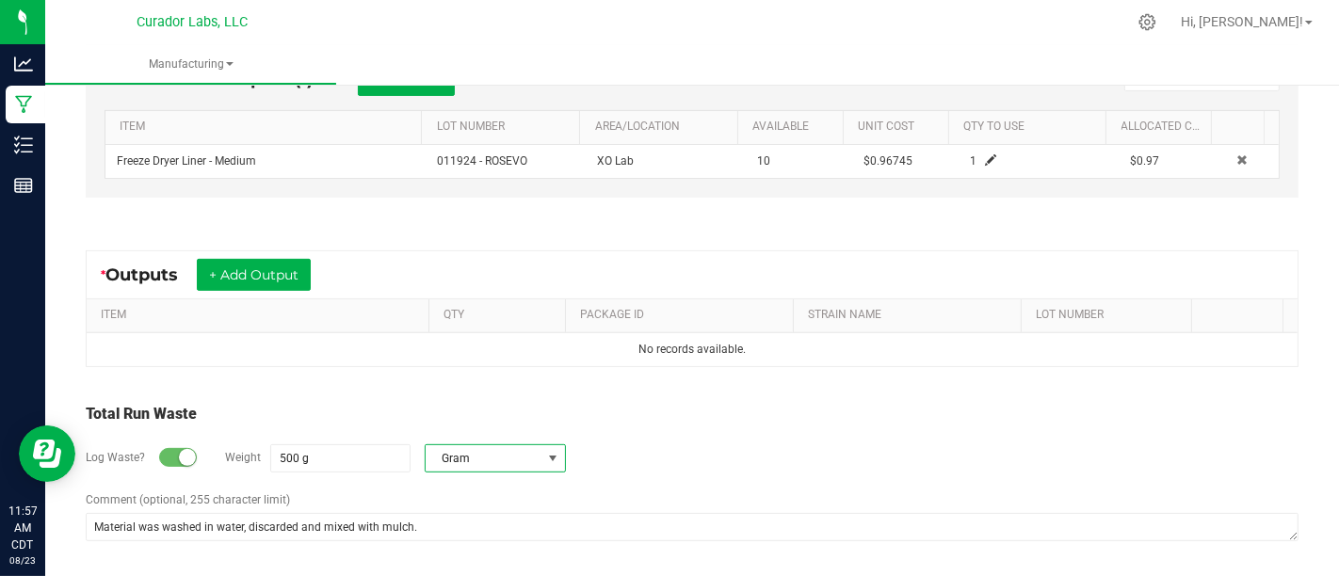
scroll to position [0, 0]
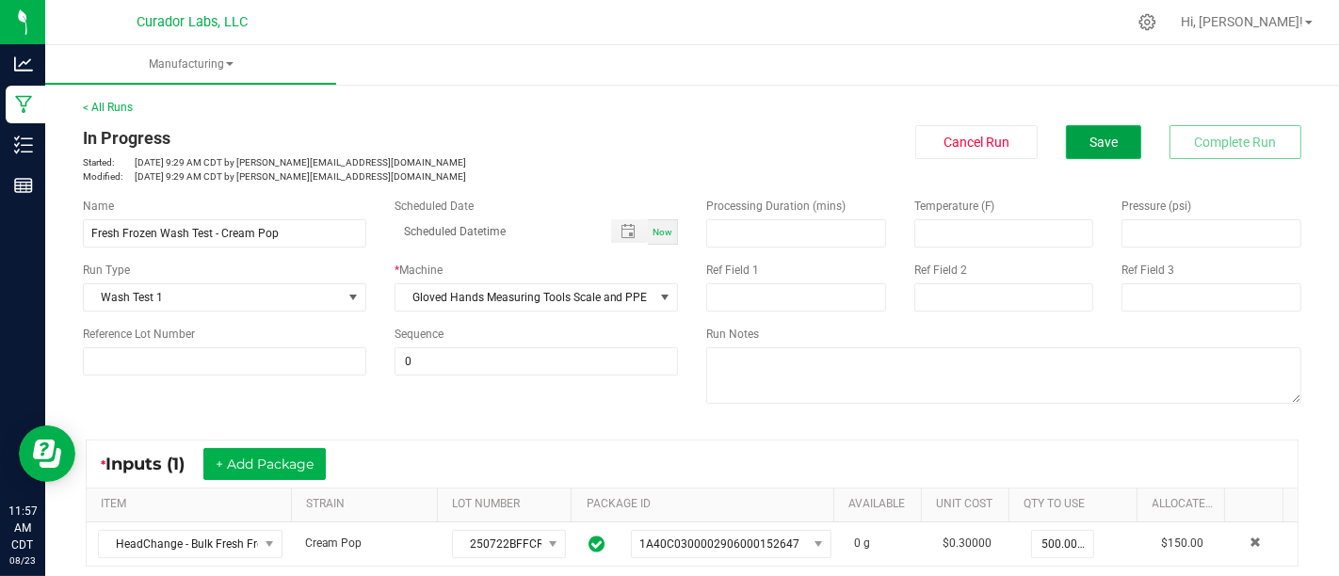
click at [1103, 149] on button "Save" at bounding box center [1103, 142] width 75 height 34
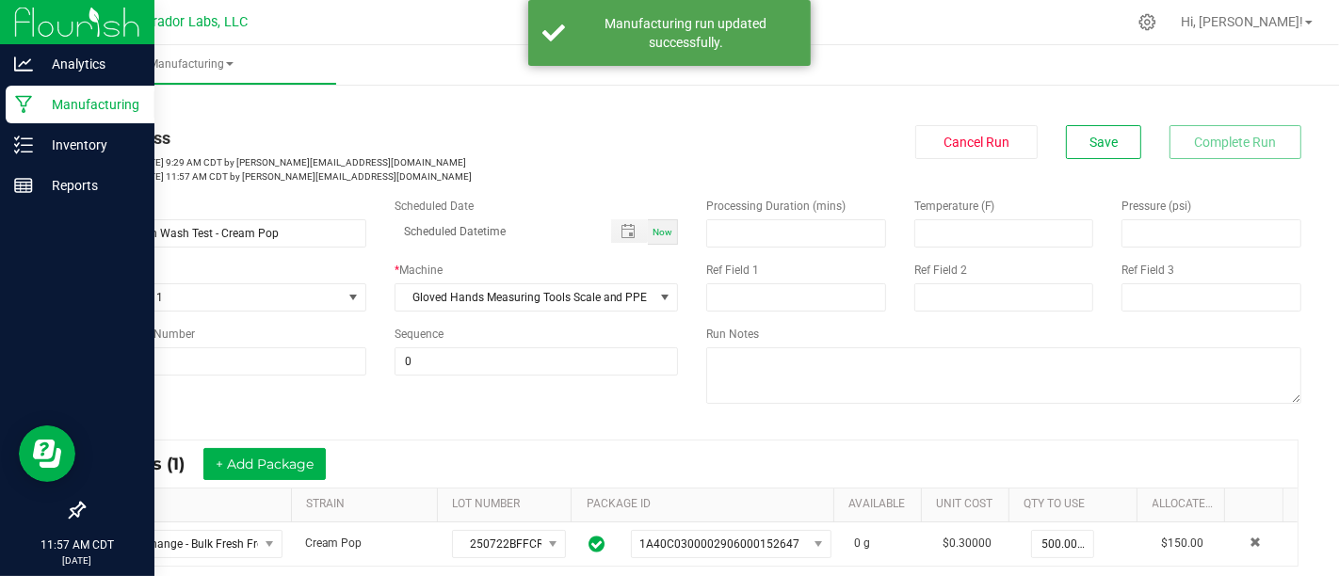
click at [56, 95] on p "Manufacturing" at bounding box center [89, 104] width 113 height 23
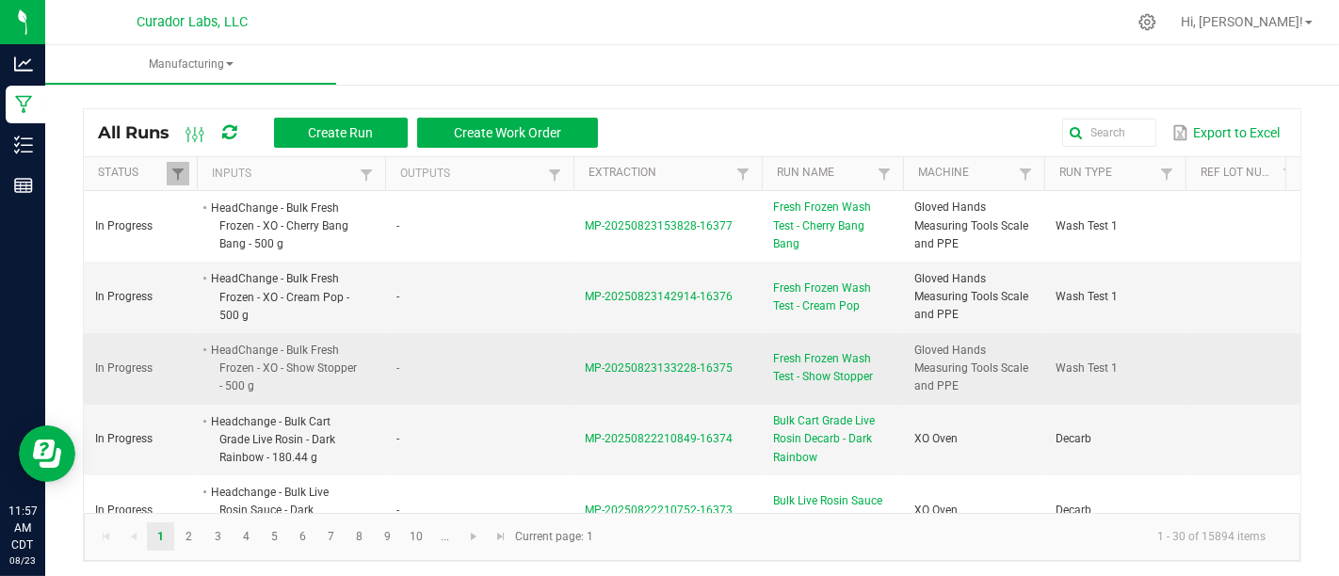
click at [790, 363] on span "Fresh Frozen Wash Test - Show Stopper" at bounding box center [832, 368] width 119 height 36
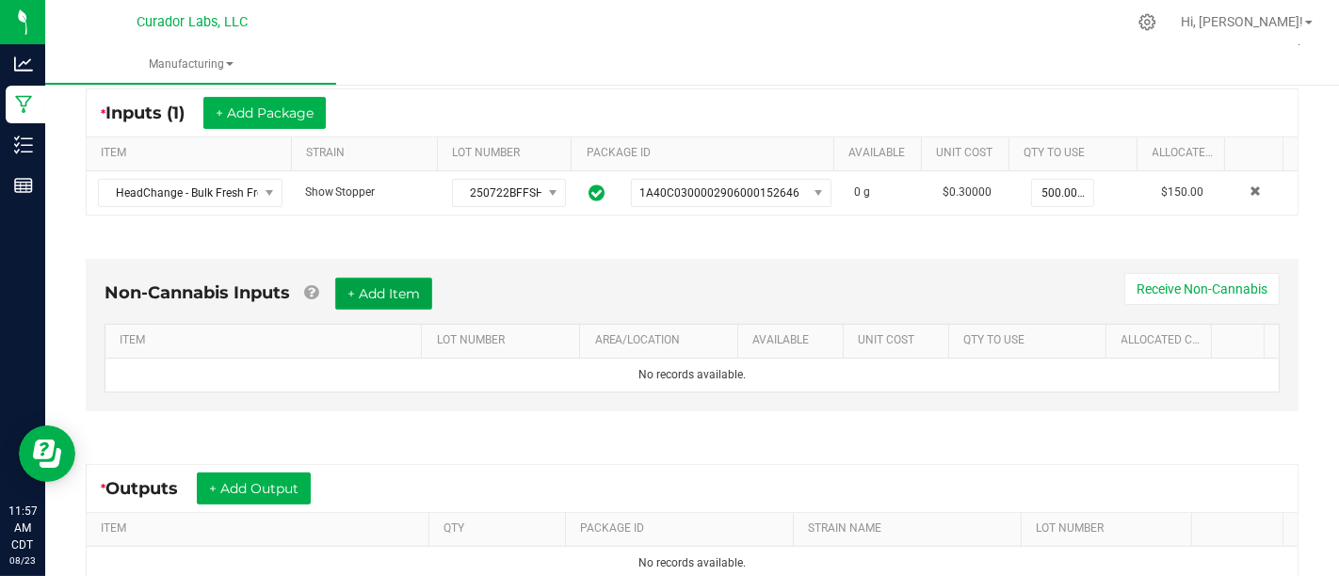
click at [409, 295] on button "+ Add Item" at bounding box center [383, 294] width 97 height 32
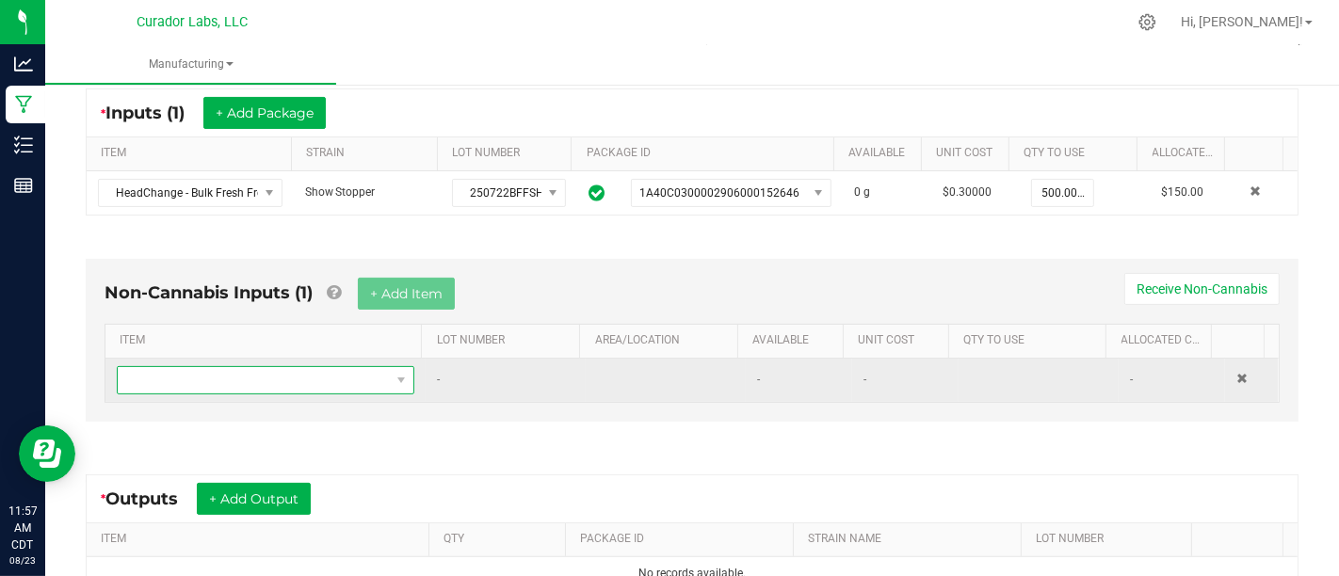
click at [358, 377] on span "NO DATA FOUND" at bounding box center [254, 380] width 272 height 26
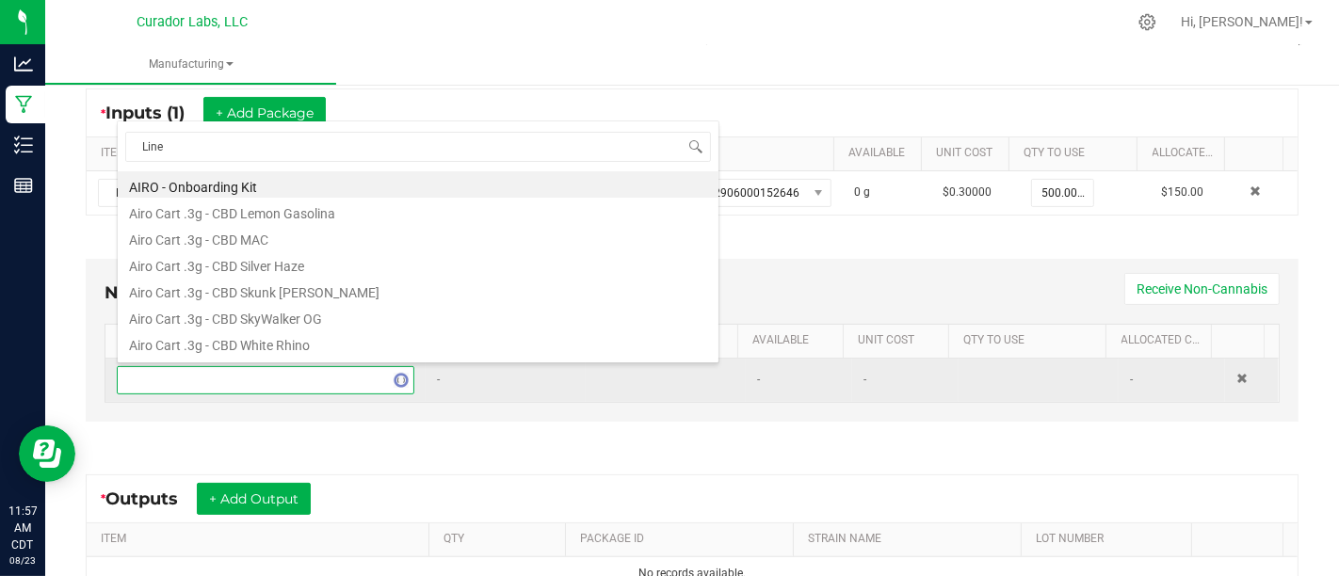
type input "Liner"
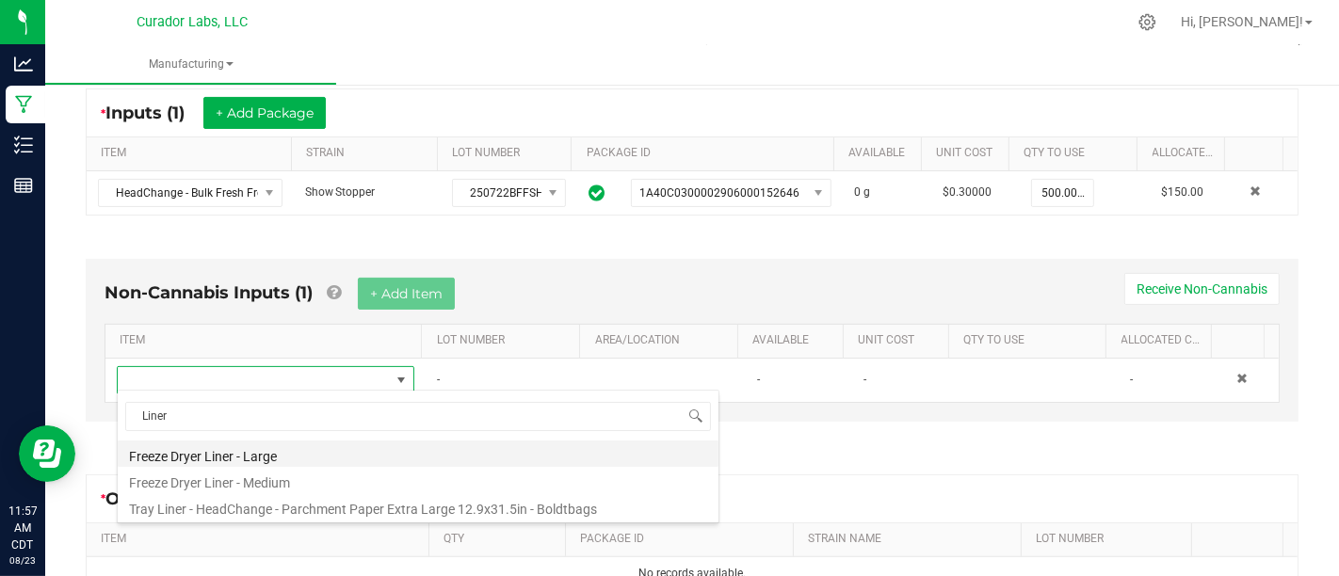
click at [468, 460] on li "Freeze Dryer Liner - Large" at bounding box center [418, 454] width 601 height 26
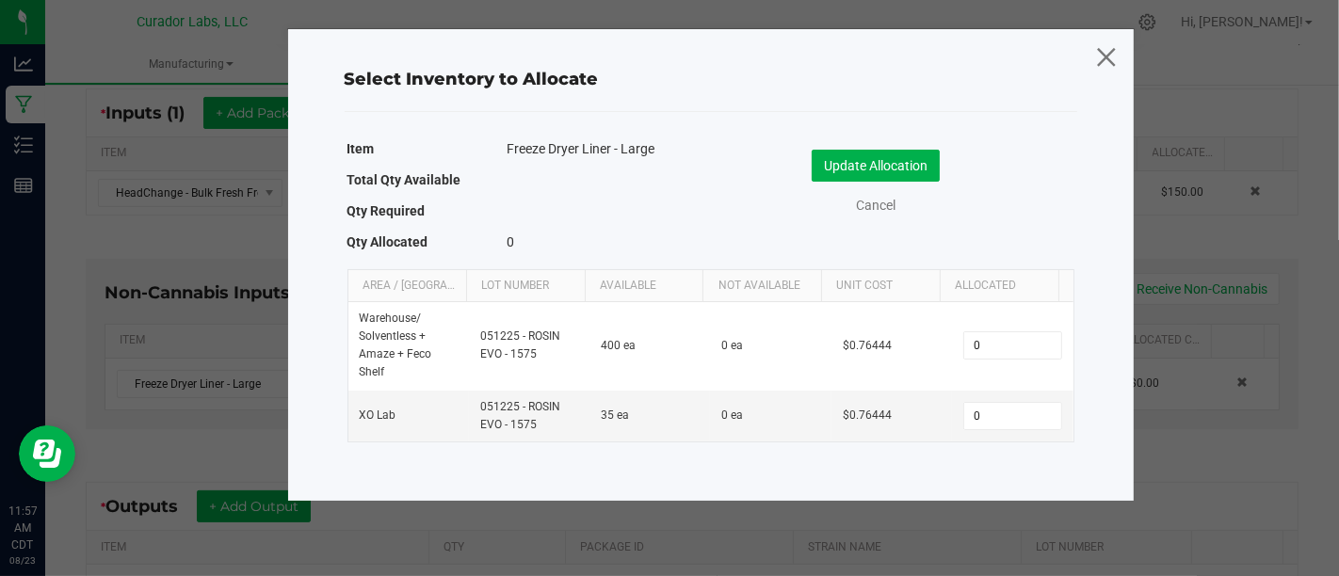
click at [1113, 46] on icon at bounding box center [1105, 56] width 25 height 45
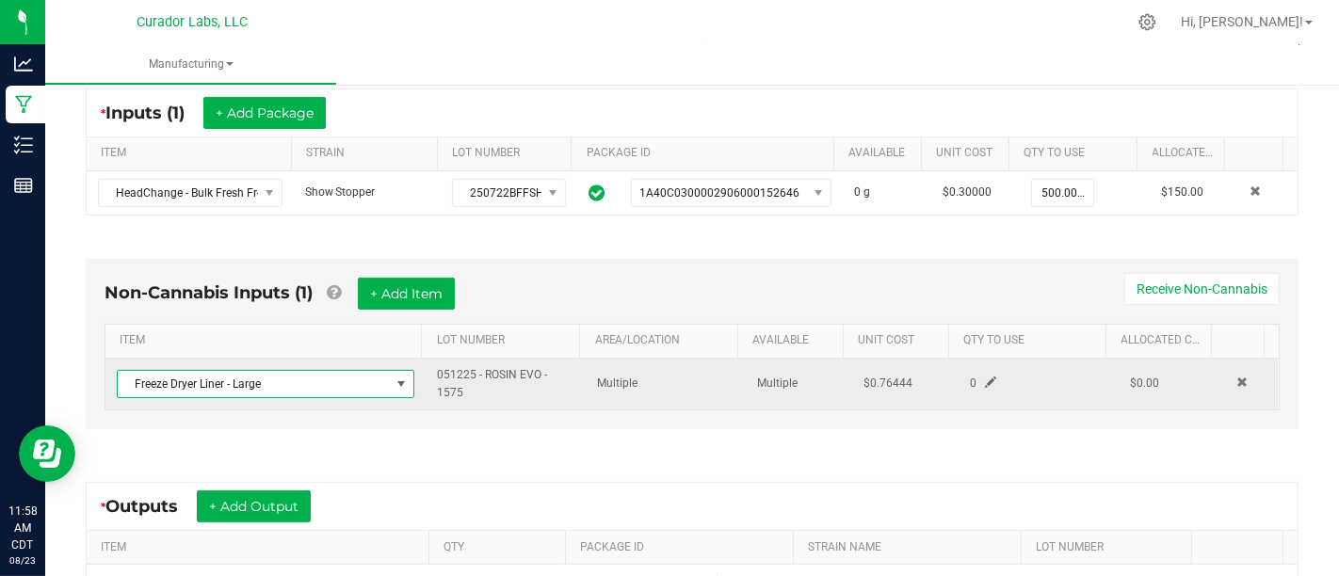
click at [374, 379] on span "Freeze Dryer Liner - Large" at bounding box center [254, 384] width 272 height 26
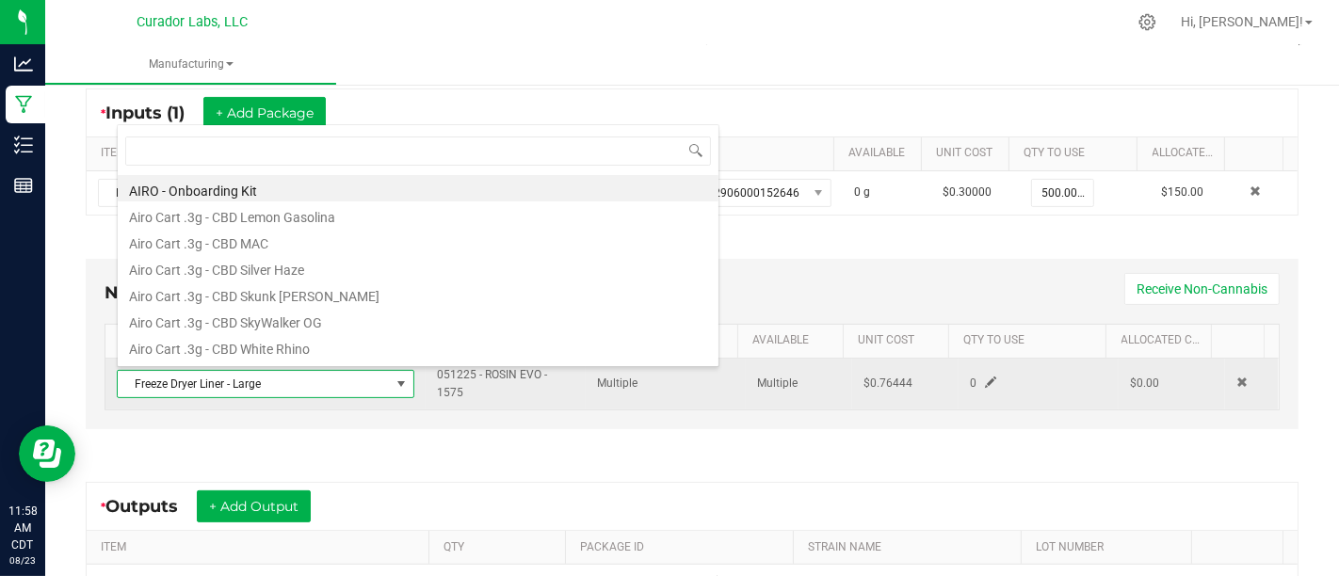
scroll to position [94135, 93874]
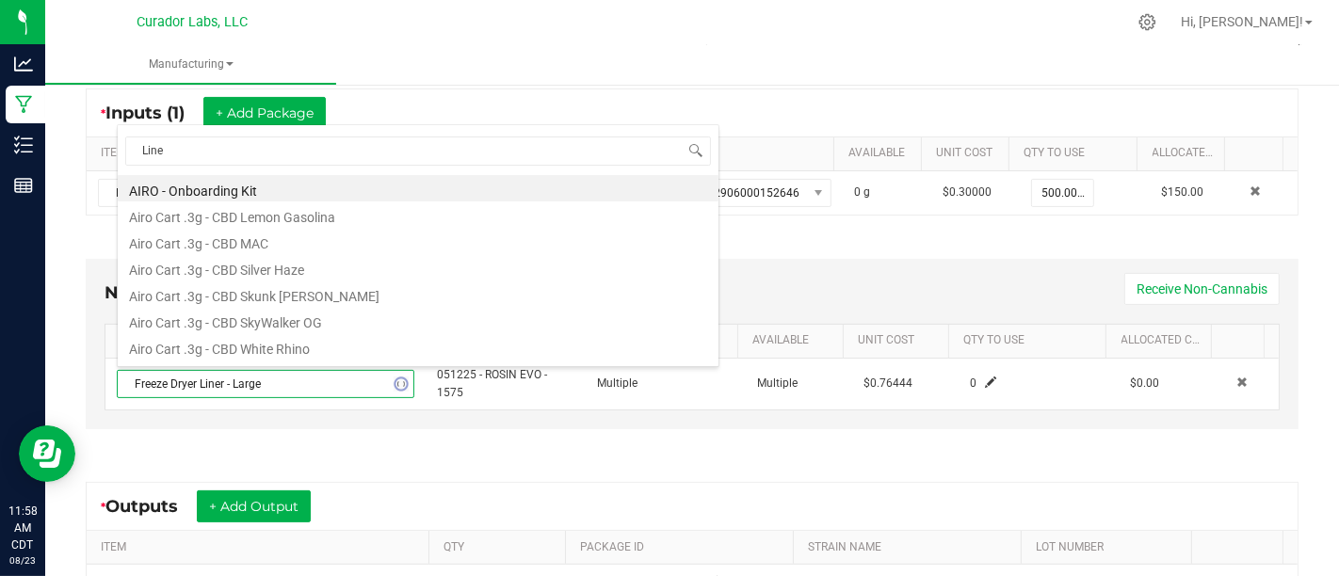
type input "Liner"
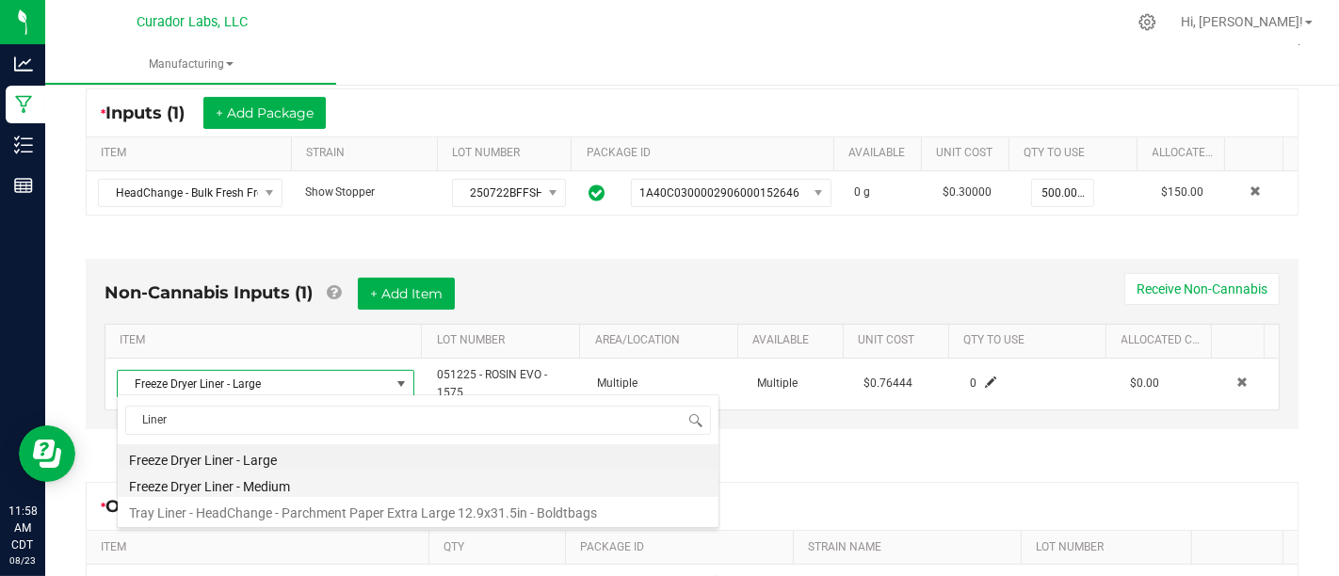
click at [435, 485] on li "Freeze Dryer Liner - Medium" at bounding box center [418, 484] width 601 height 26
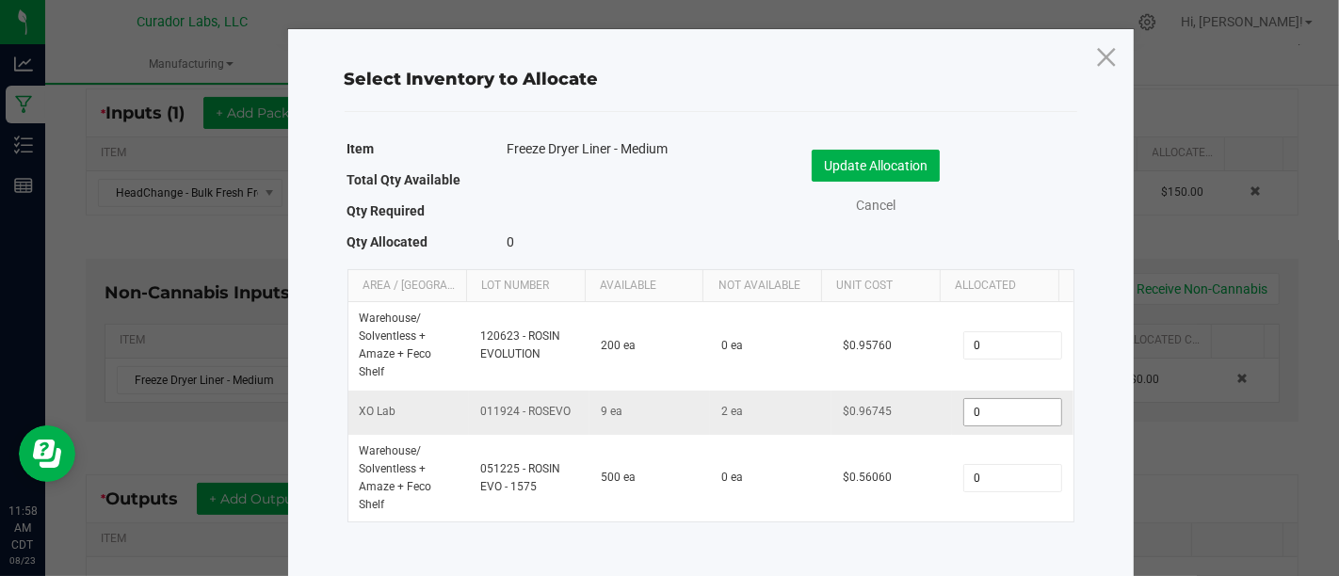
click at [974, 413] on input "0" at bounding box center [1012, 412] width 96 height 26
type input "1"
click at [866, 153] on button "Update Allocation" at bounding box center [876, 166] width 128 height 32
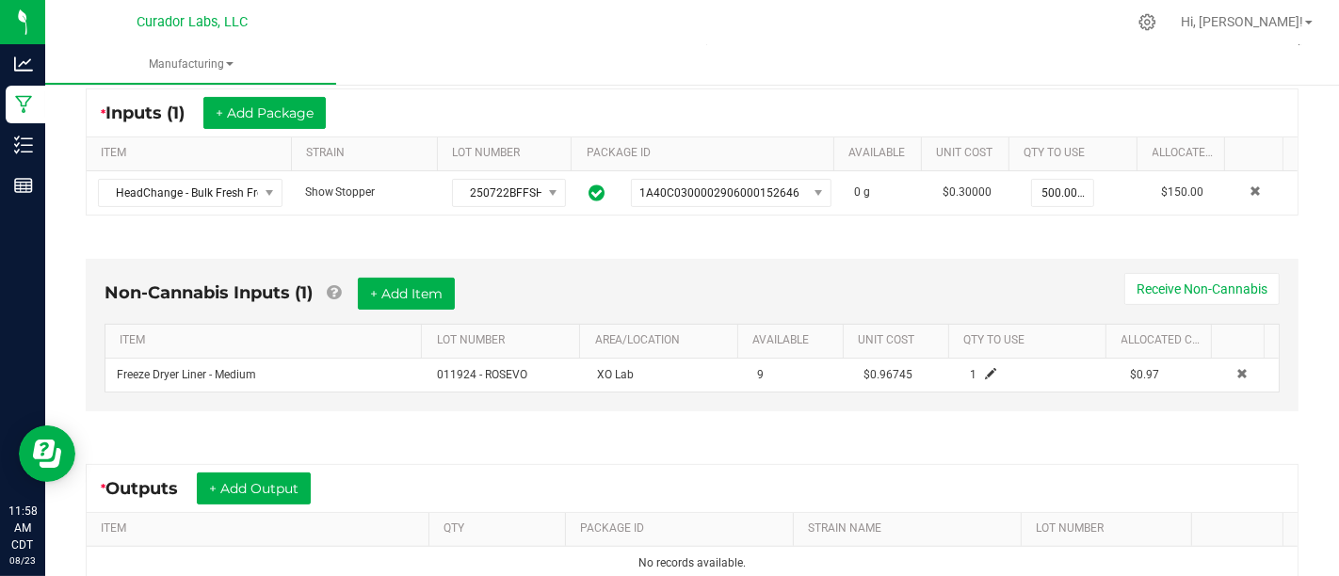
scroll to position [565, 0]
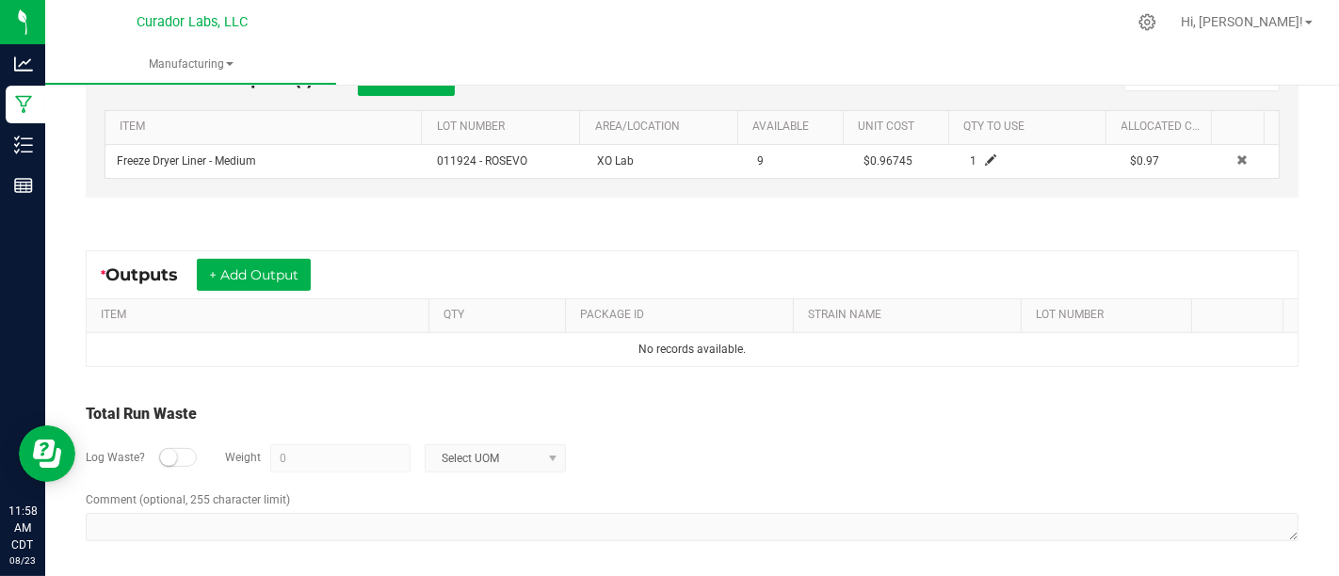
click at [193, 455] on div at bounding box center [178, 457] width 38 height 19
click at [364, 445] on input "0" at bounding box center [340, 458] width 138 height 26
click at [457, 463] on span "Select UOM" at bounding box center [484, 458] width 116 height 26
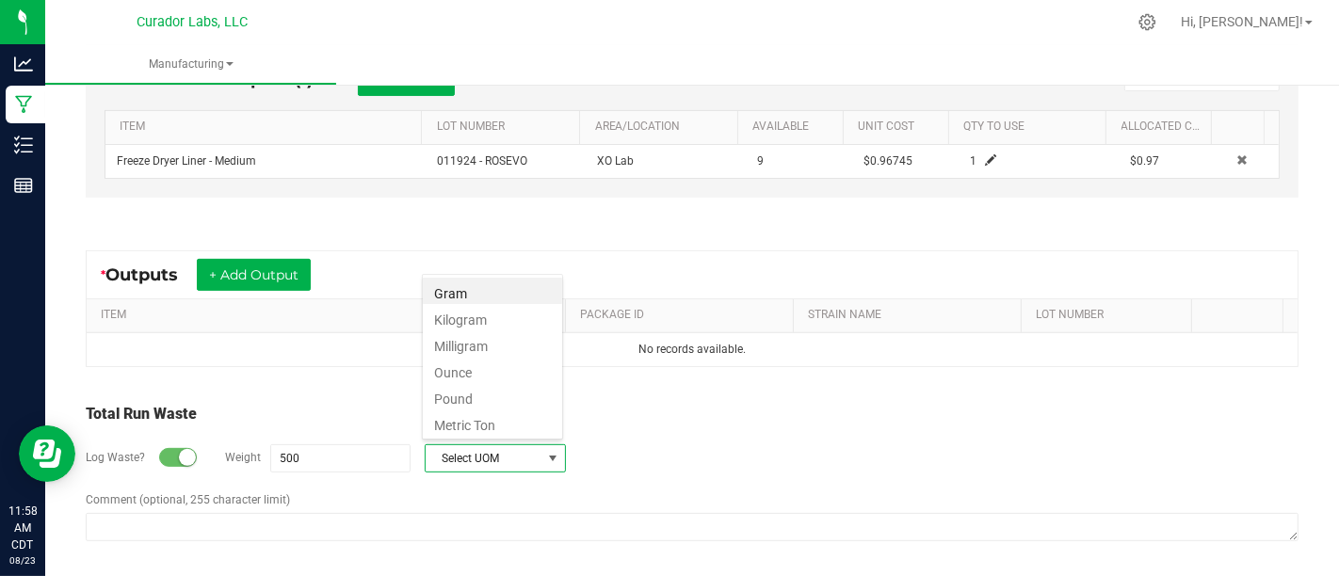
scroll to position [27, 141]
click at [476, 286] on li "Gram" at bounding box center [492, 291] width 139 height 26
type input "500 g"
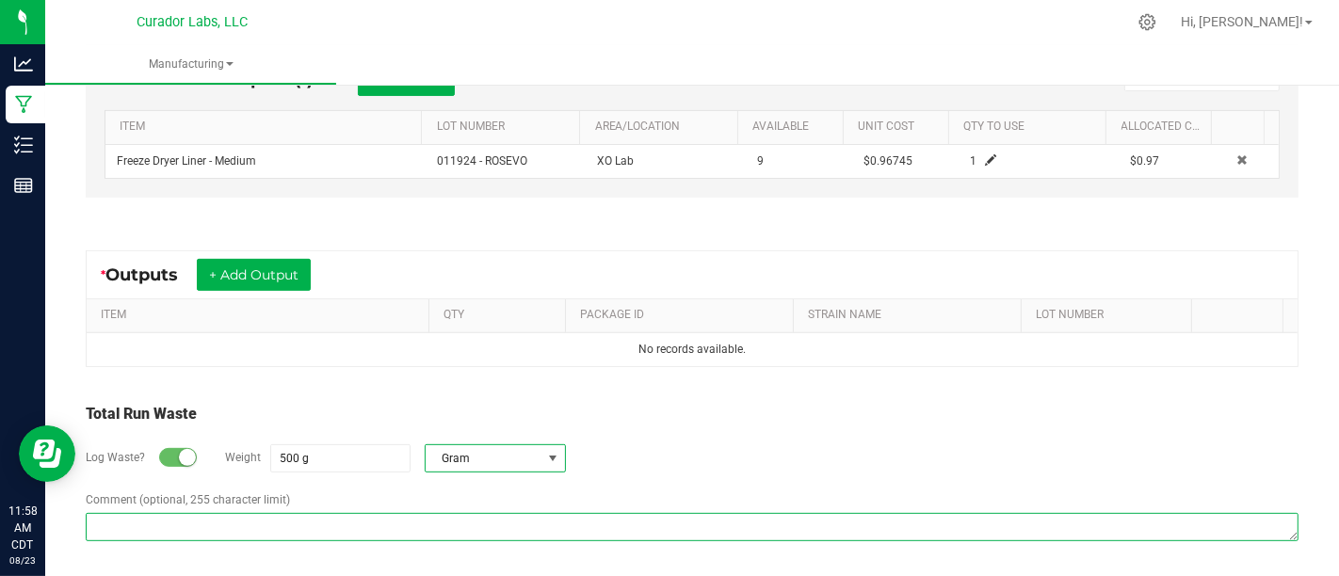
click at [508, 514] on textarea "Comment (optional, 255 character limit)" at bounding box center [692, 527] width 1213 height 28
paste textarea "Material was washed in water, discarded and mixed with mulch."
type textarea "Material was washed in water, discarded and mixed with mulch."
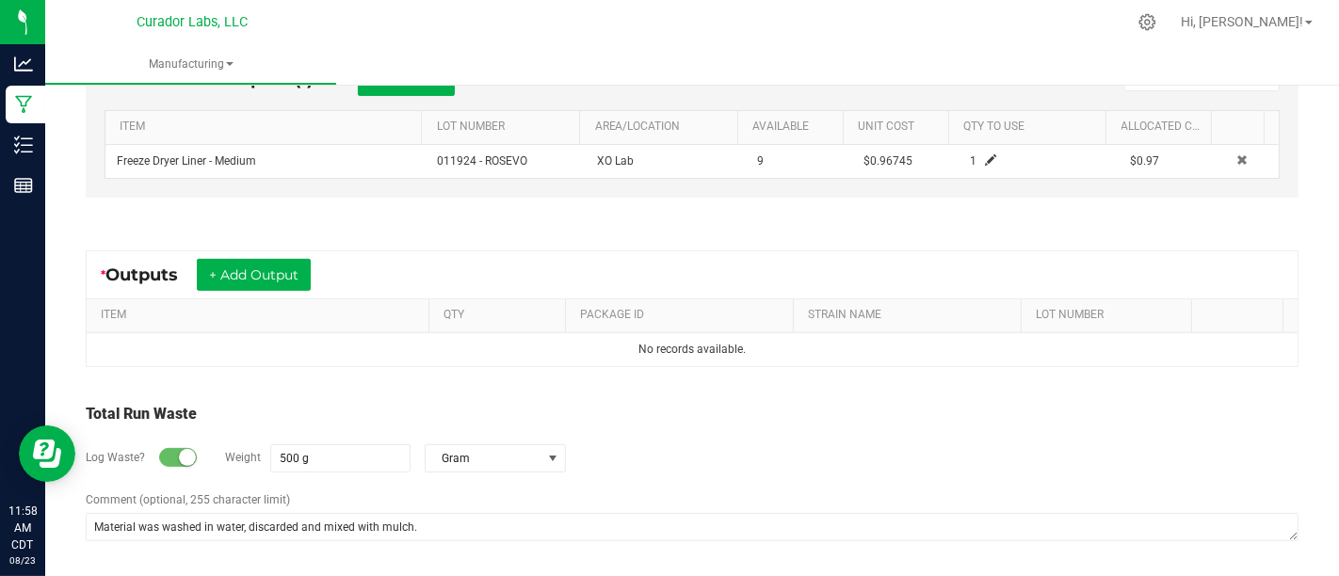
click at [680, 447] on div "Log Waste? Weight 500 g Gram" at bounding box center [692, 459] width 1213 height 66
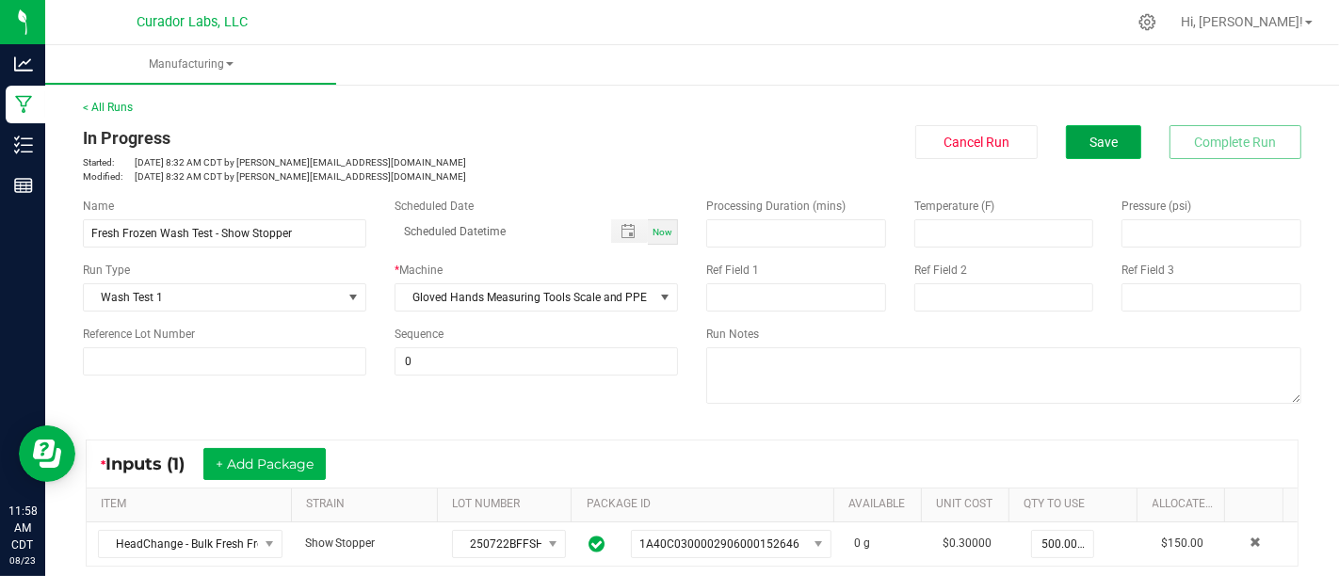
click at [1082, 131] on button "Save" at bounding box center [1103, 142] width 75 height 34
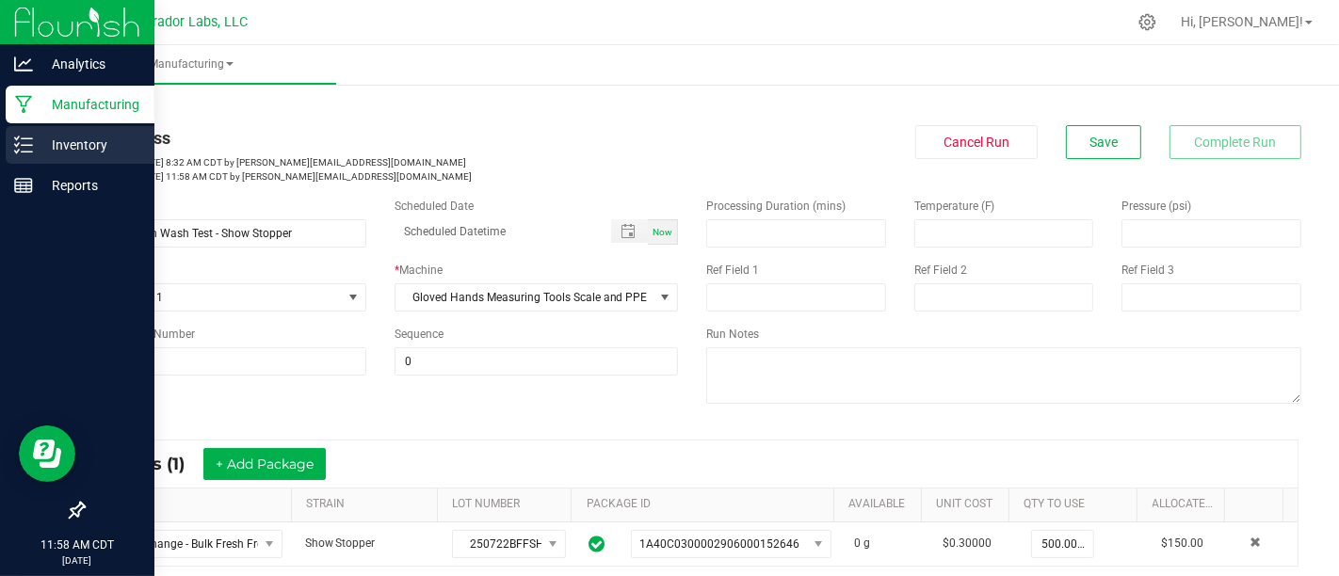
click at [25, 152] on line at bounding box center [27, 152] width 10 height 0
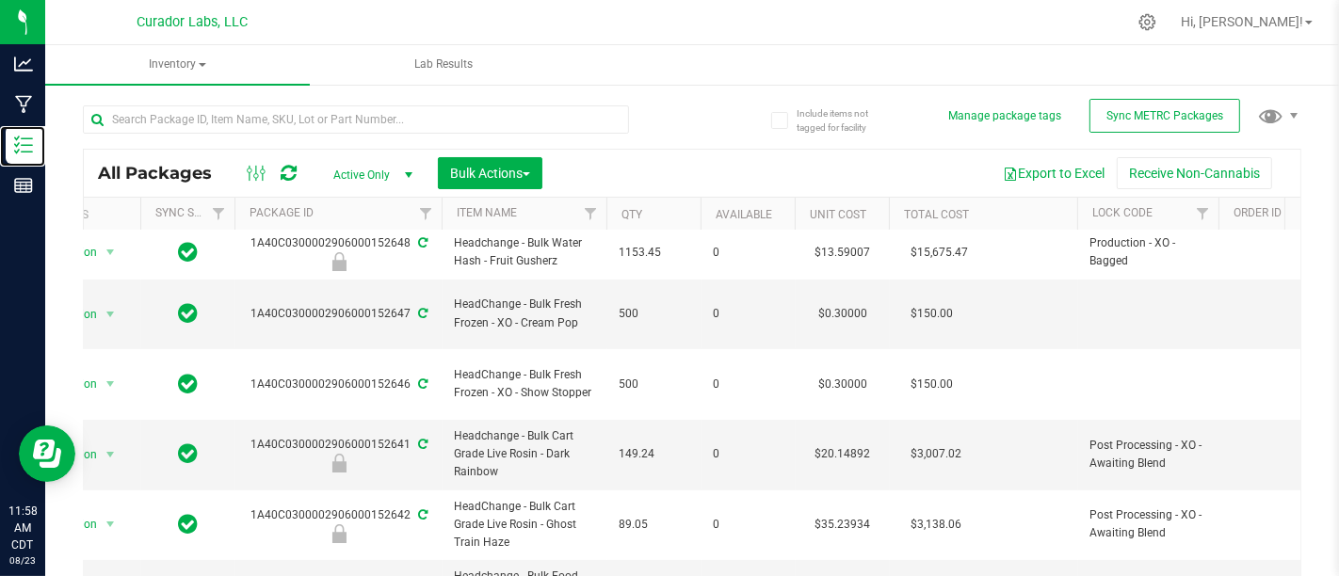
scroll to position [0, 56]
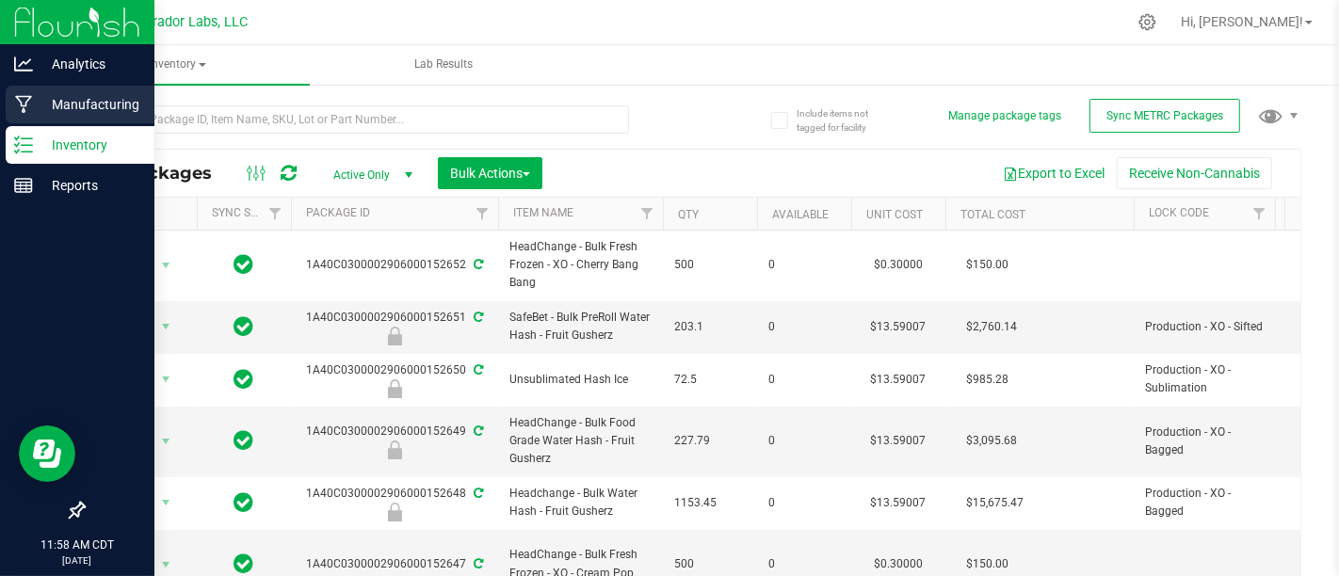
click at [51, 105] on p "Manufacturing" at bounding box center [89, 104] width 113 height 23
